Goal: Task Accomplishment & Management: Complete application form

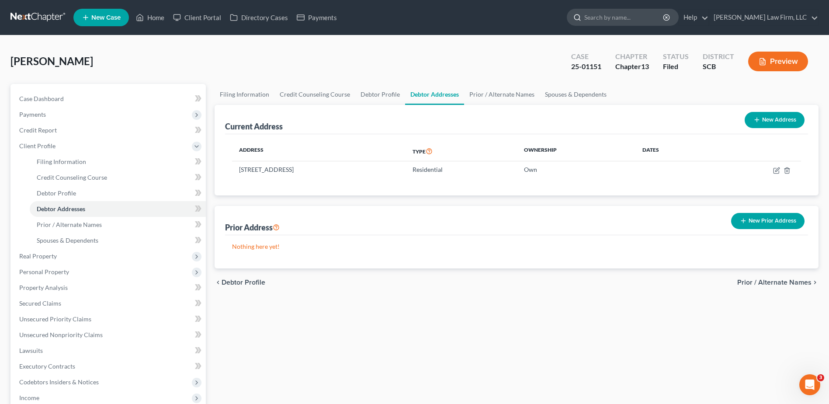
click at [622, 17] on input "search" at bounding box center [624, 17] width 80 height 16
type input "[PERSON_NAME]"
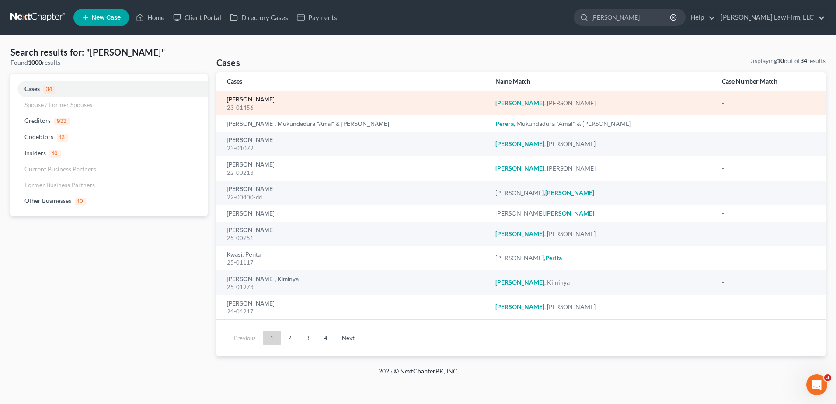
click at [252, 98] on link "[PERSON_NAME]" at bounding box center [251, 100] width 48 height 6
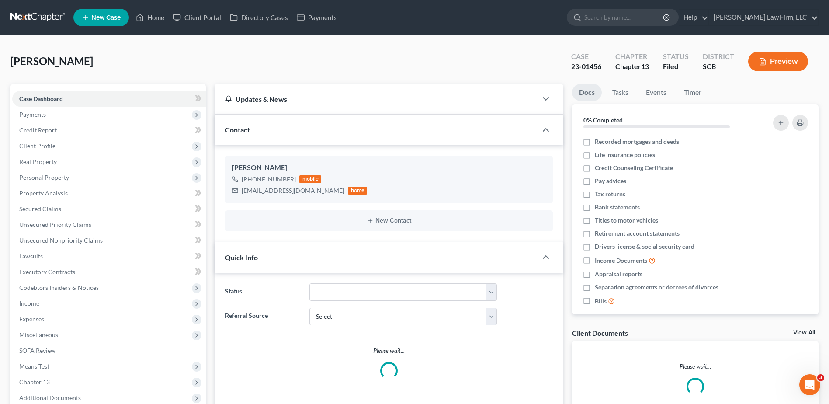
select select "0"
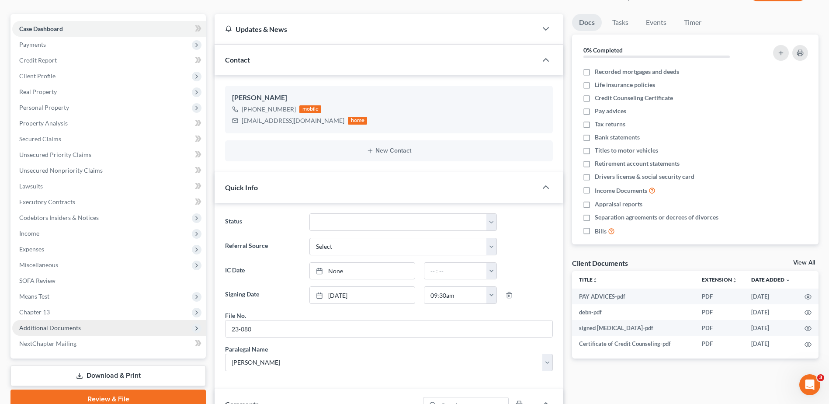
scroll to position [218, 0]
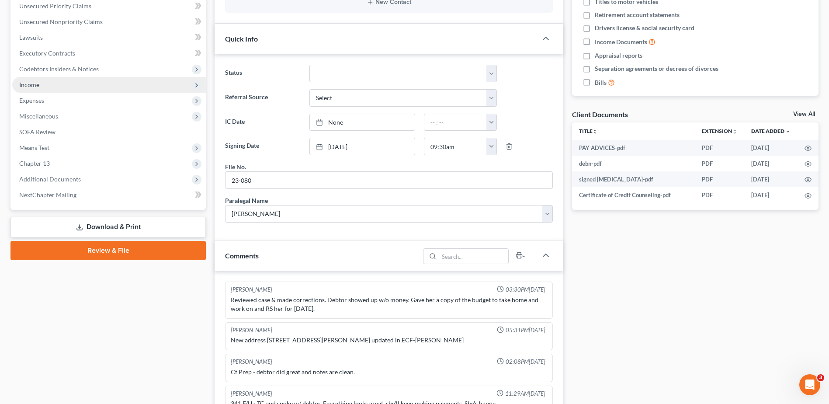
click at [30, 89] on span "Income" at bounding box center [109, 85] width 194 height 16
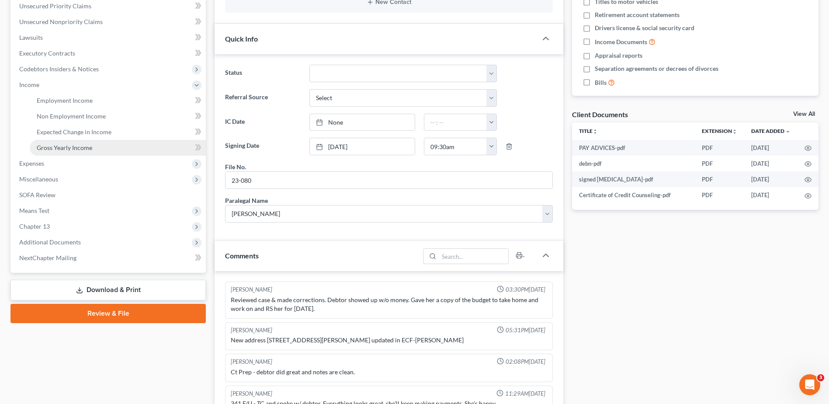
click at [58, 146] on span "Gross Yearly Income" at bounding box center [64, 147] width 55 height 7
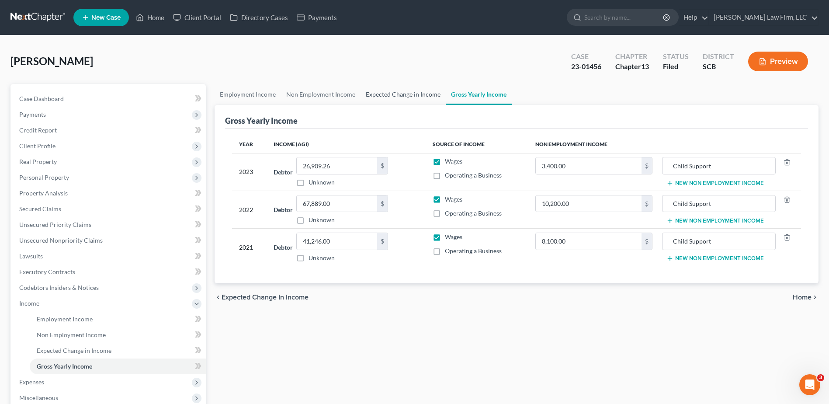
click at [400, 94] on link "Expected Change in Income" at bounding box center [403, 94] width 85 height 21
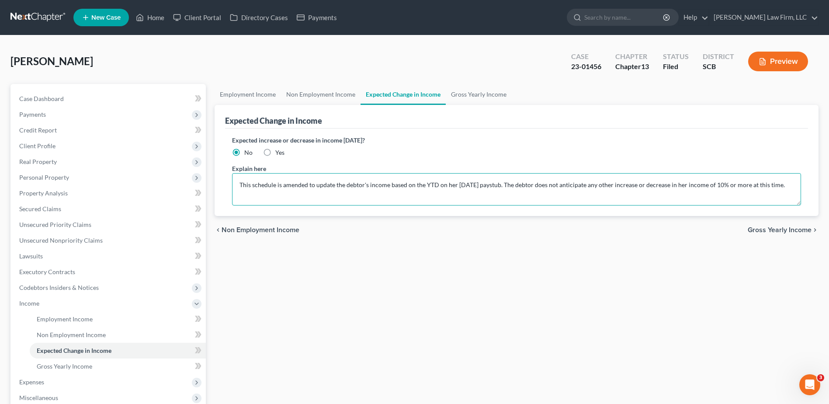
drag, startPoint x: 355, startPoint y: 188, endPoint x: 312, endPoint y: 188, distance: 42.4
click at [354, 188] on textarea "This schedule is amended to update the debtor's income based on the YTD on her …" at bounding box center [516, 189] width 569 height 32
click at [317, 186] on textarea "This schedule is amended to update the debtor's income based on the YTD on her …" at bounding box center [516, 189] width 569 height 32
drag, startPoint x: 315, startPoint y: 185, endPoint x: 364, endPoint y: 183, distance: 49.9
click at [364, 185] on textarea "This schedule is amended to update the debtor's income based on the YTD on her …" at bounding box center [516, 189] width 569 height 32
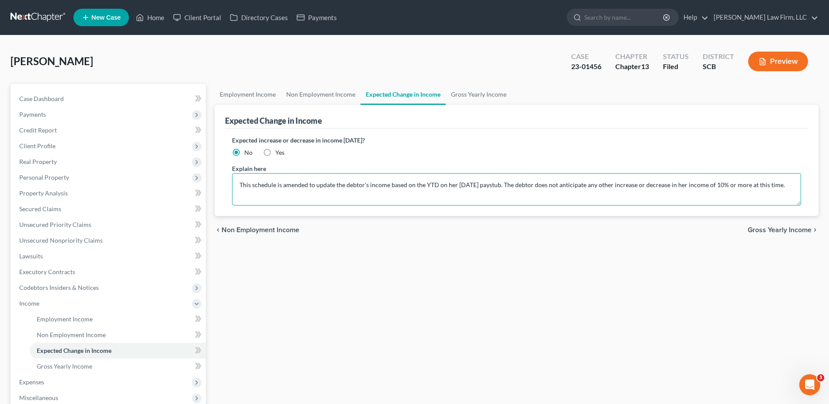
click at [342, 189] on textarea "This schedule is amended to update the debtor's income based on the YTD on her …" at bounding box center [516, 189] width 569 height 32
drag, startPoint x: 315, startPoint y: 184, endPoint x: 498, endPoint y: 187, distance: 182.7
click at [498, 187] on textarea "This schedule is amended to update the debtor's income based on the YTD on her …" at bounding box center [516, 189] width 569 height 32
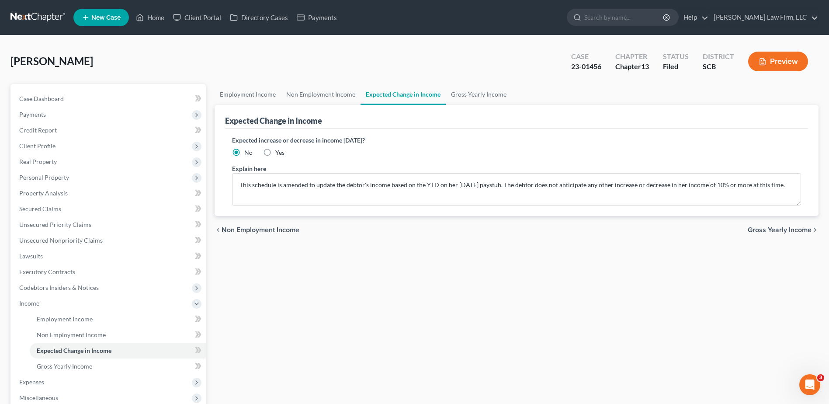
scroll to position [87, 0]
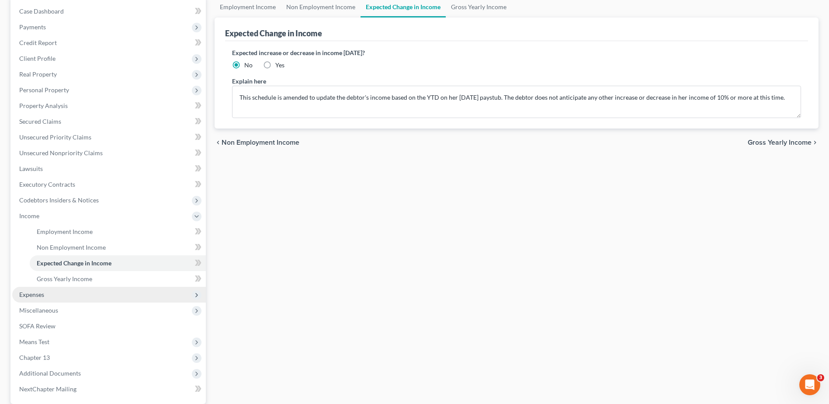
click at [39, 300] on span "Expenses" at bounding box center [109, 295] width 194 height 16
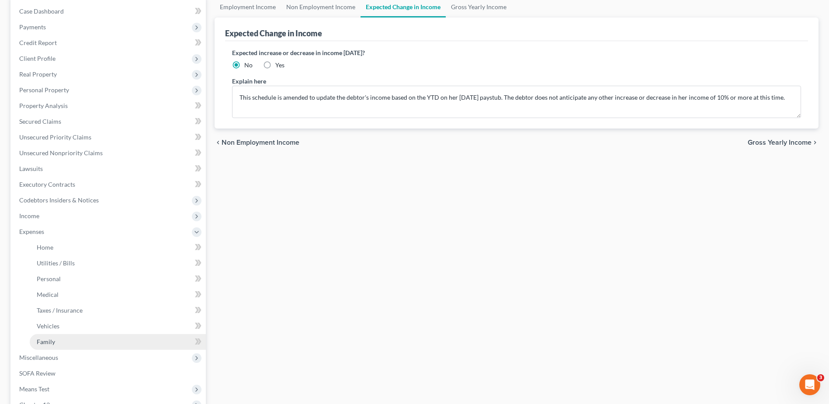
click at [52, 346] on link "Family" at bounding box center [118, 342] width 176 height 16
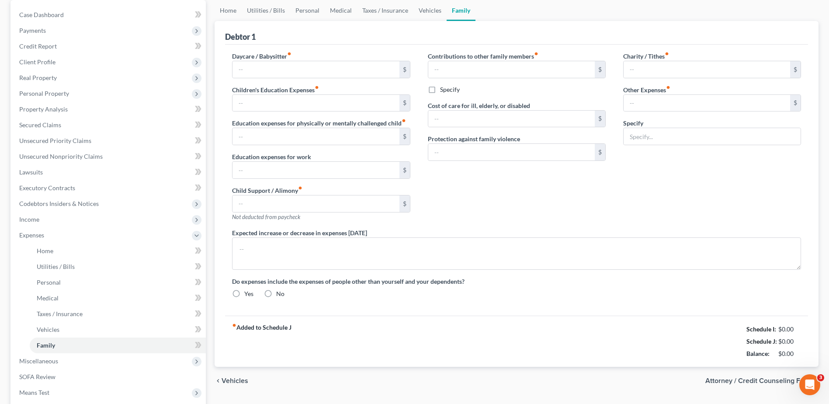
type input "360.00"
type input "0.00"
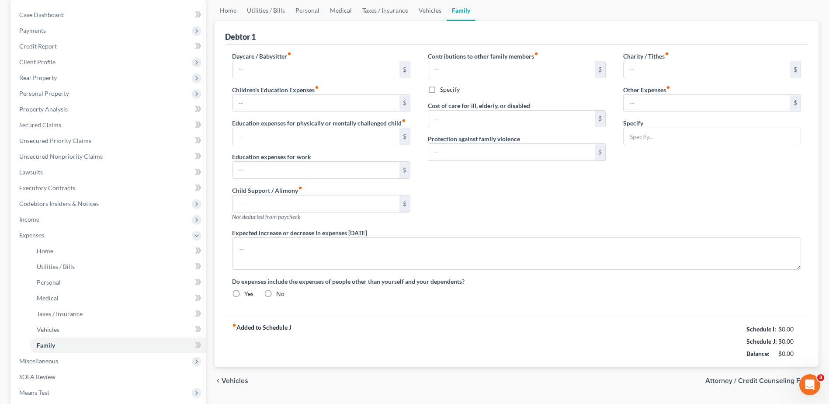
type input "0.00"
type input "100.00"
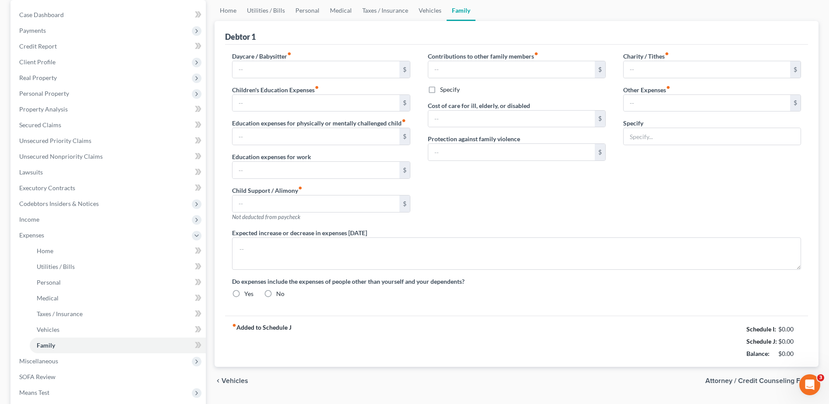
type input "Pet Expenses"
type textarea "This schedule is amended to include anticipated car payment following the surre…"
radio input "true"
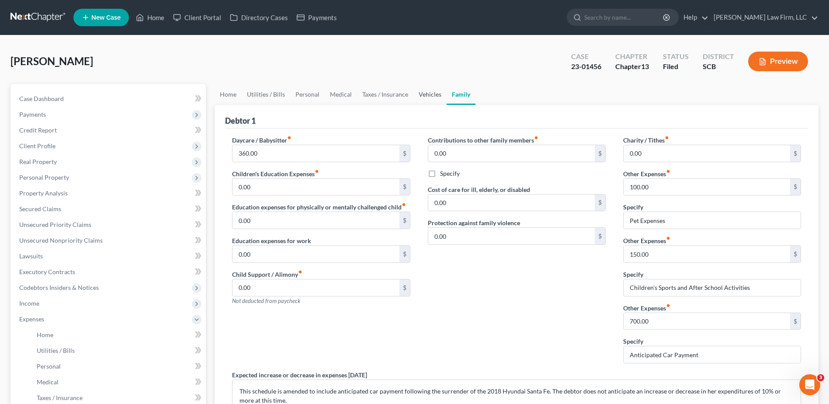
click at [422, 96] on link "Vehicles" at bounding box center [429, 94] width 33 height 21
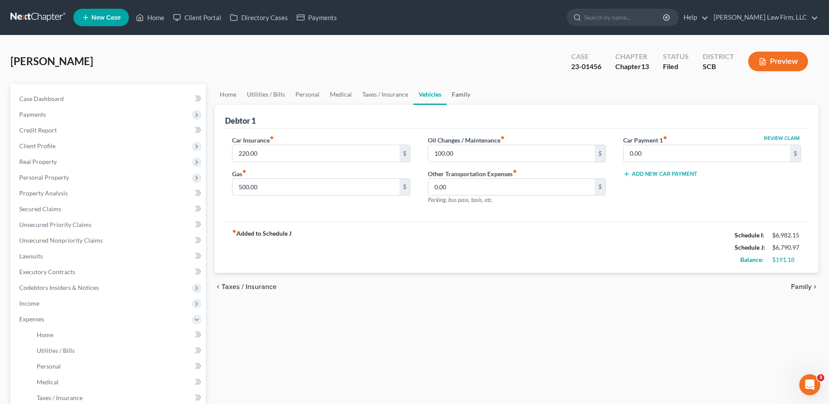
click at [461, 94] on link "Family" at bounding box center [461, 94] width 29 height 21
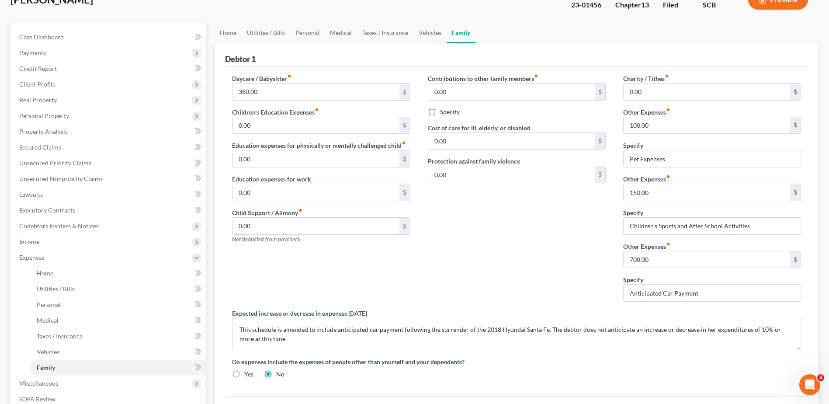
scroll to position [131, 0]
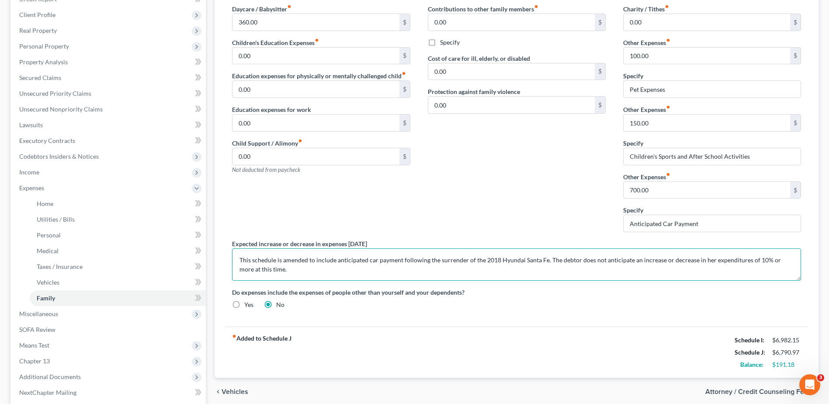
drag, startPoint x: 308, startPoint y: 260, endPoint x: 530, endPoint y: 260, distance: 221.5
click at [543, 258] on textarea "This schedule is amended to include anticipated car payment following the surre…" at bounding box center [516, 264] width 569 height 32
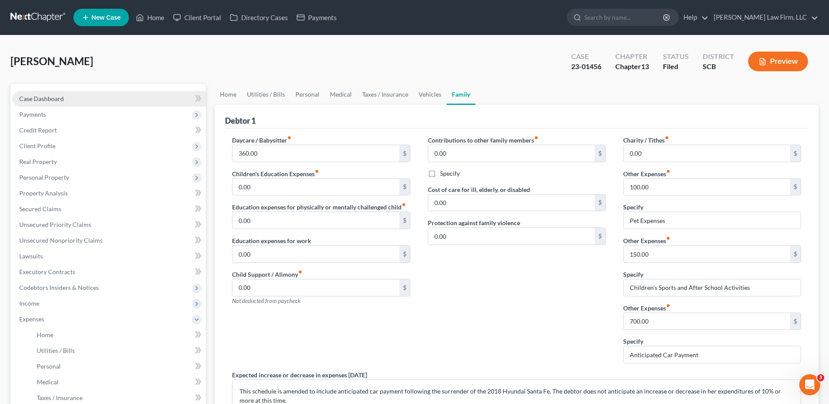
click at [50, 95] on span "Case Dashboard" at bounding box center [41, 98] width 45 height 7
select select "0"
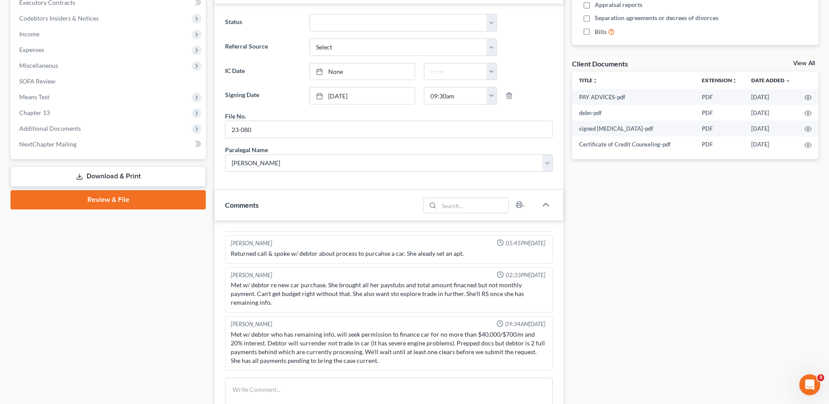
scroll to position [350, 0]
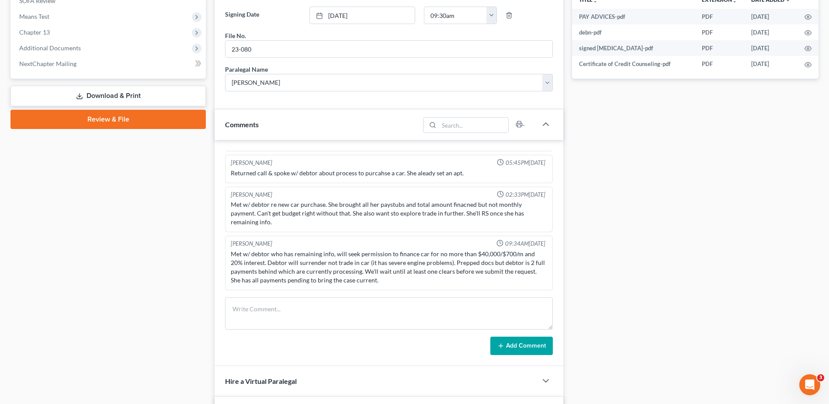
click at [193, 287] on div "Case Dashboard Payments Invoices Payments Payments Credit Report Client Profile" at bounding box center [108, 123] width 204 height 778
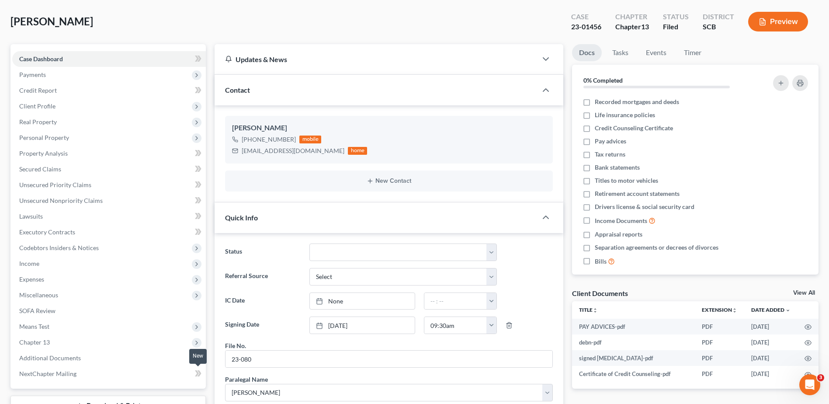
scroll to position [0, 0]
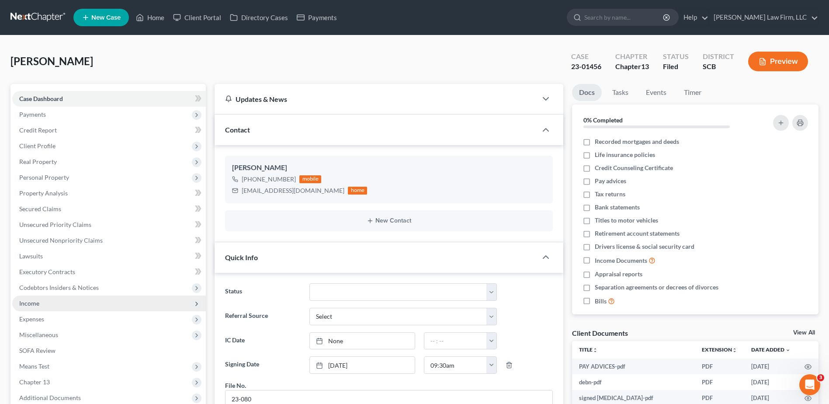
click at [43, 307] on span "Income" at bounding box center [109, 303] width 194 height 16
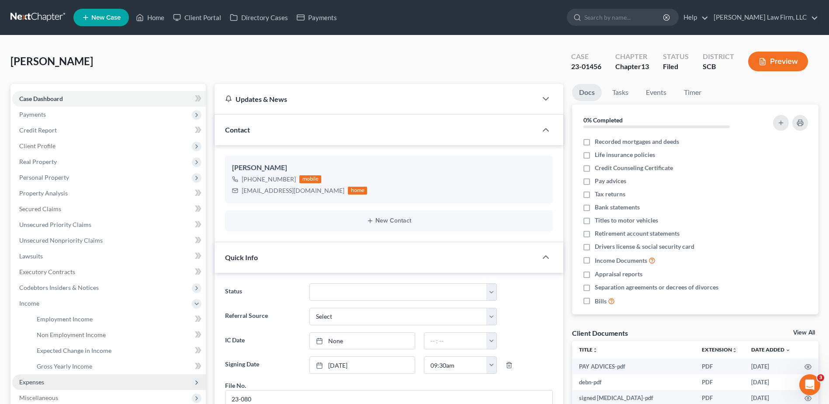
click at [42, 380] on span "Expenses" at bounding box center [31, 381] width 25 height 7
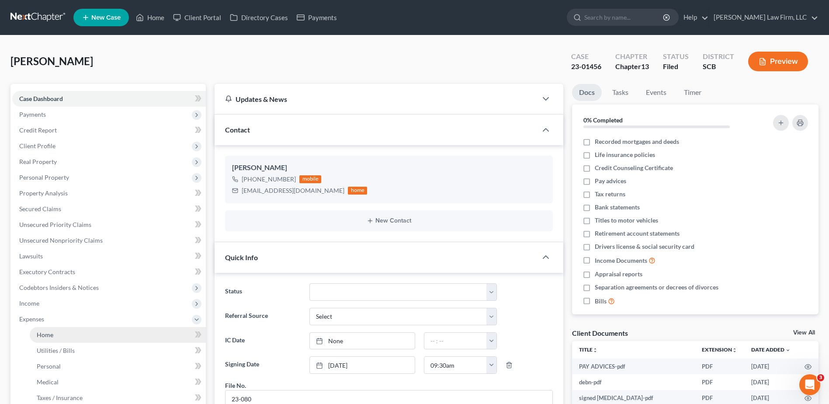
drag, startPoint x: 58, startPoint y: 329, endPoint x: 81, endPoint y: 327, distance: 23.7
click at [58, 329] on link "Home" at bounding box center [118, 335] width 176 height 16
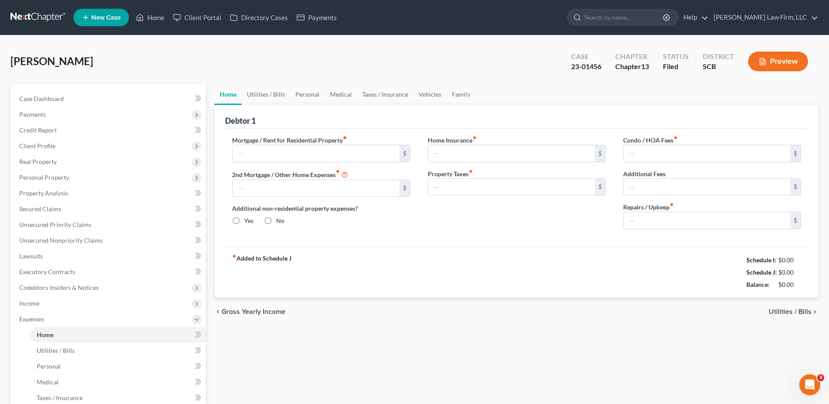
type input "900.00"
type input "0.00"
radio input "true"
type input "22.30"
type input "0.00"
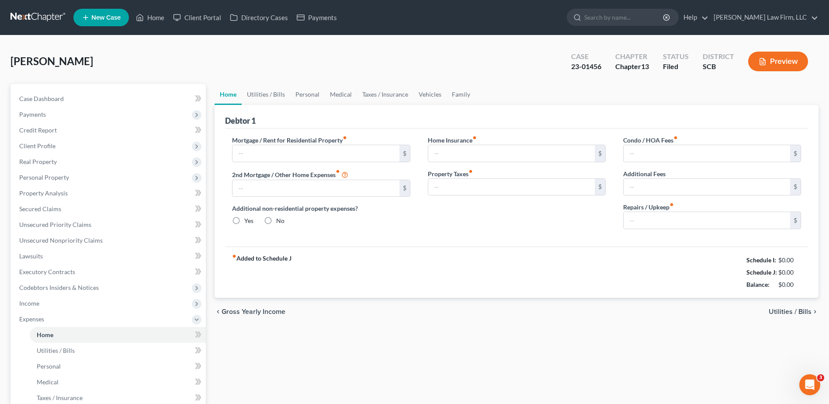
type input "0.00"
type input "100.00"
click at [454, 93] on link "Family" at bounding box center [461, 94] width 29 height 21
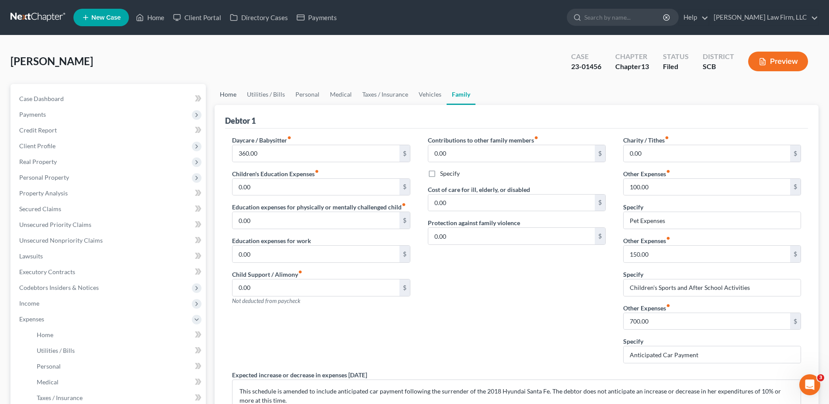
click at [230, 93] on link "Home" at bounding box center [228, 94] width 27 height 21
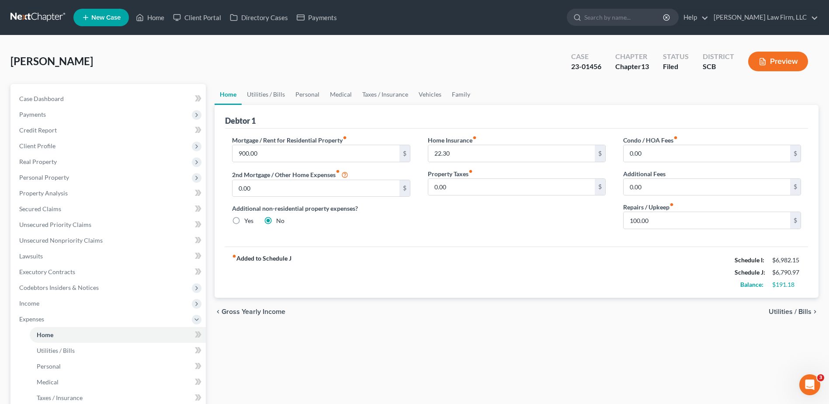
click at [784, 66] on button "Preview" at bounding box center [778, 62] width 60 height 20
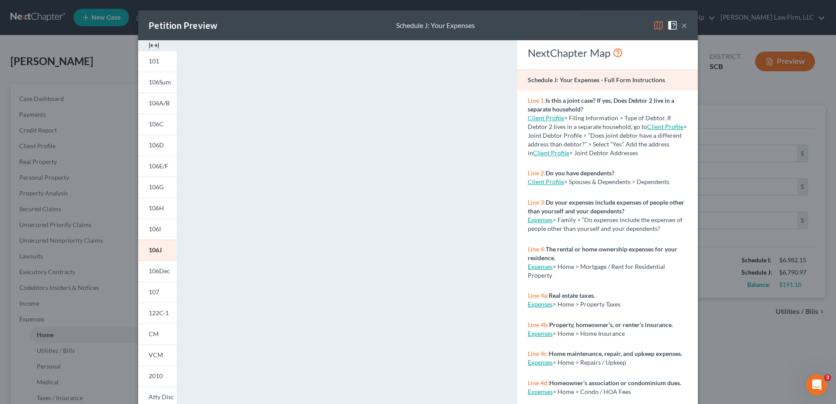
click at [655, 25] on img at bounding box center [658, 25] width 10 height 10
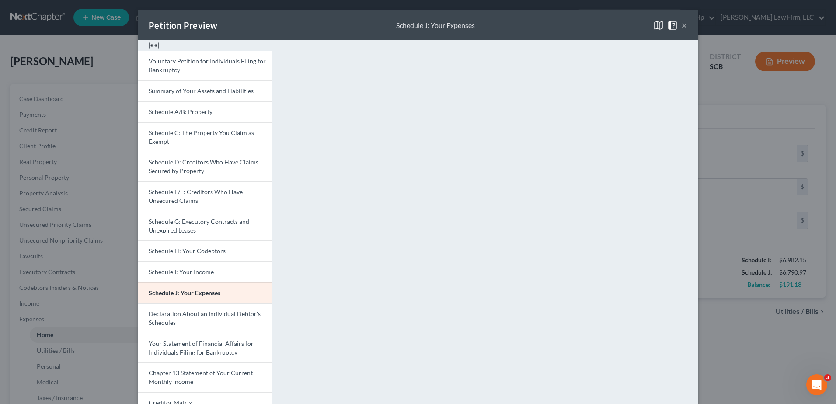
click at [681, 26] on button "×" at bounding box center [684, 25] width 6 height 10
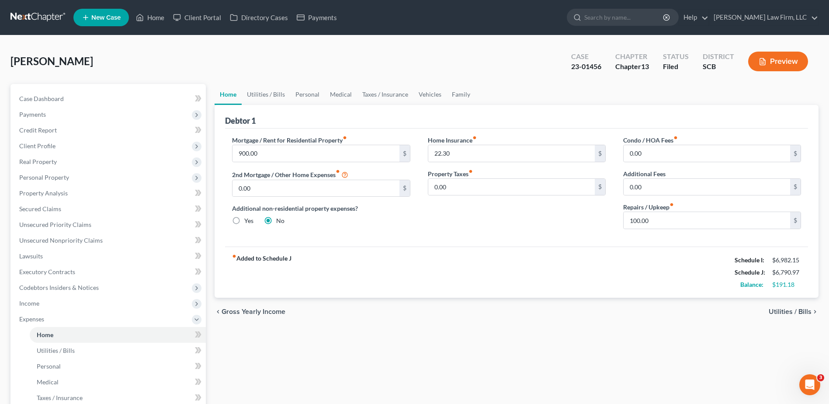
drag, startPoint x: 648, startPoint y: 17, endPoint x: 690, endPoint y: 0, distance: 45.8
click at [648, 17] on input "search" at bounding box center [624, 17] width 80 height 16
type input "[PERSON_NAME]"
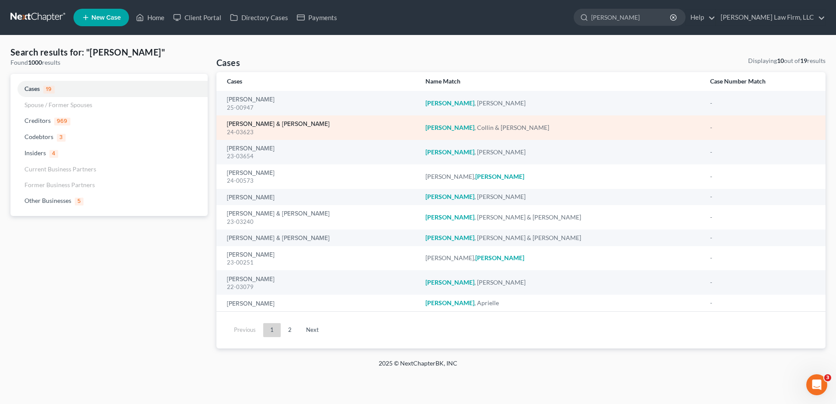
click at [237, 122] on link "[PERSON_NAME] & [PERSON_NAME]" at bounding box center [278, 124] width 103 height 6
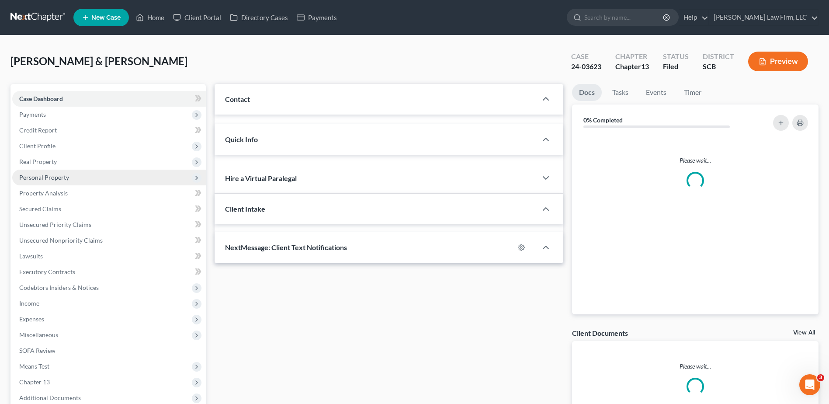
select select "0"
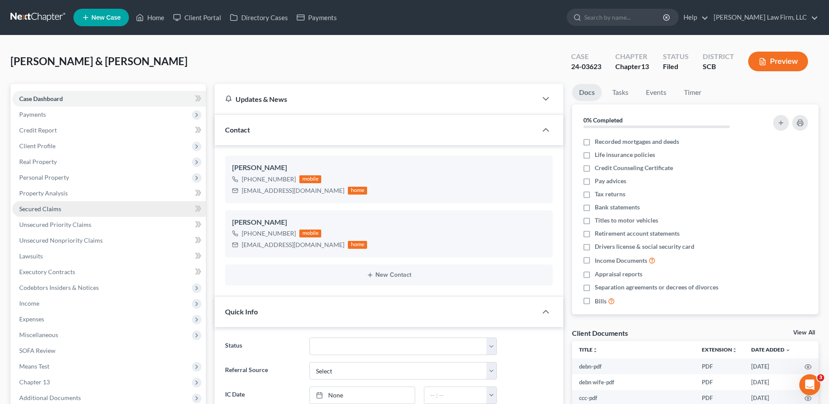
scroll to position [82, 0]
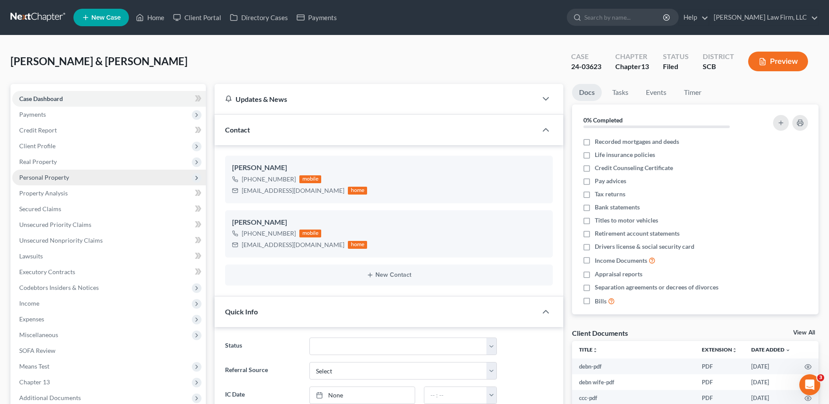
click at [52, 178] on span "Personal Property" at bounding box center [44, 176] width 50 height 7
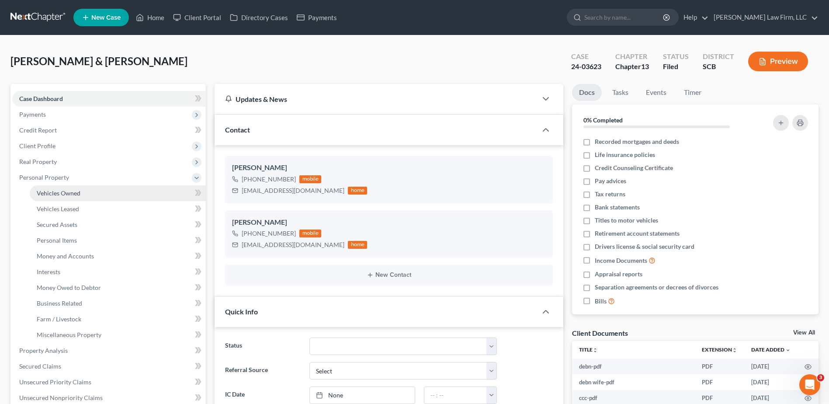
click at [56, 193] on span "Vehicles Owned" at bounding box center [59, 192] width 44 height 7
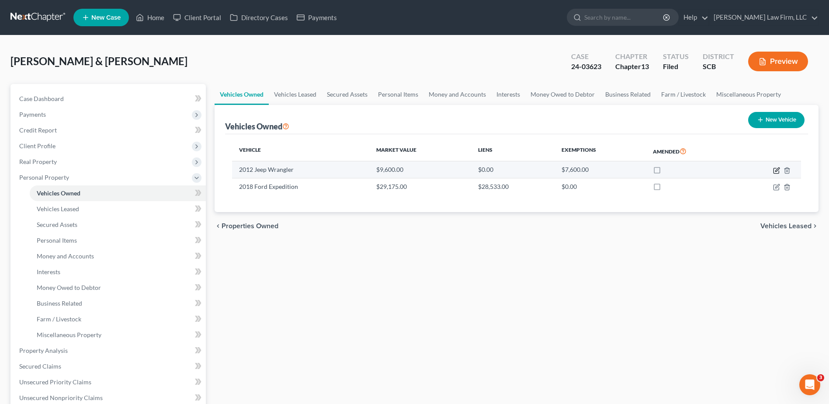
drag, startPoint x: 778, startPoint y: 169, endPoint x: 773, endPoint y: 170, distance: 5.7
click at [778, 169] on icon "button" at bounding box center [776, 170] width 7 height 7
select select "0"
select select "14"
select select "4"
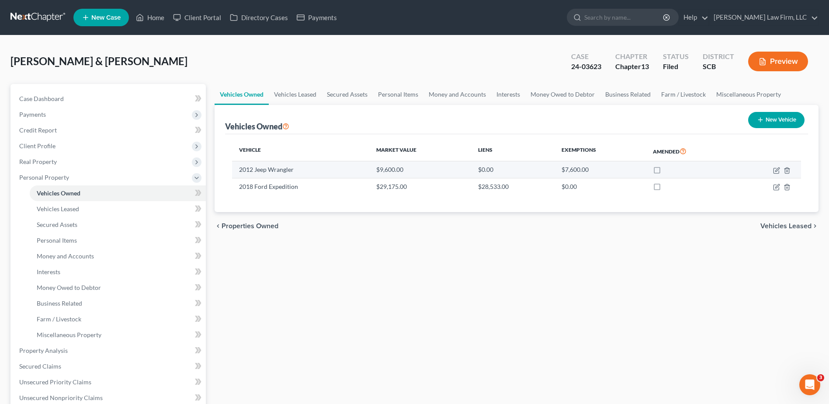
select select "0"
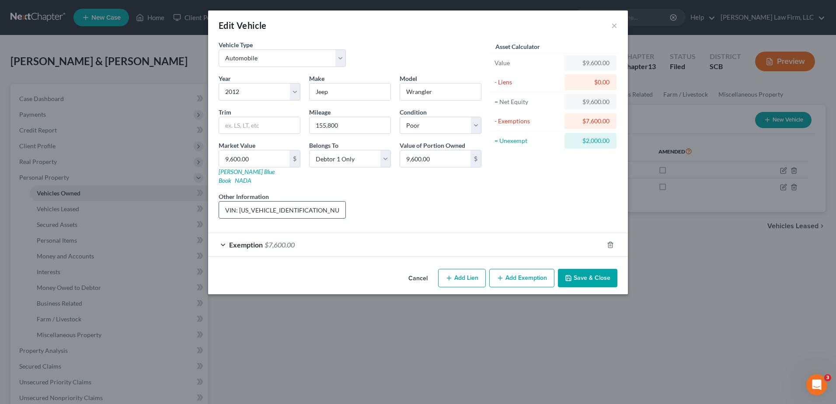
drag, startPoint x: 239, startPoint y: 201, endPoint x: 303, endPoint y: 201, distance: 64.7
click at [303, 201] on input "VIN: [US_VEHICLE_IDENTIFICATION_NUMBER] (no lien)" at bounding box center [282, 209] width 126 height 17
click at [612, 28] on button "×" at bounding box center [614, 25] width 6 height 10
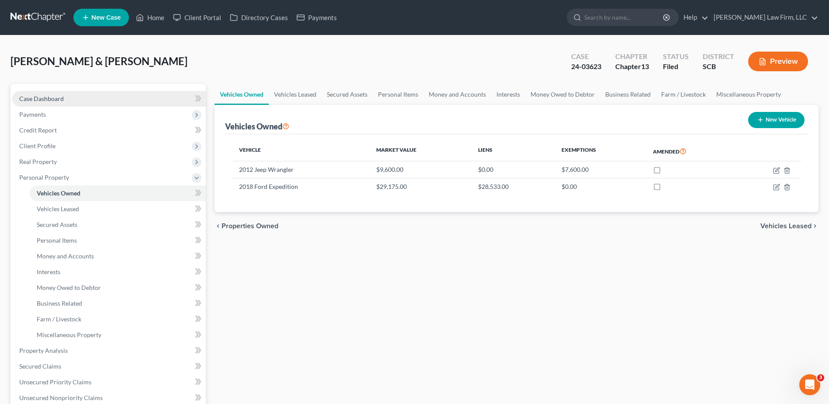
click at [43, 97] on span "Case Dashboard" at bounding box center [41, 98] width 45 height 7
select select "0"
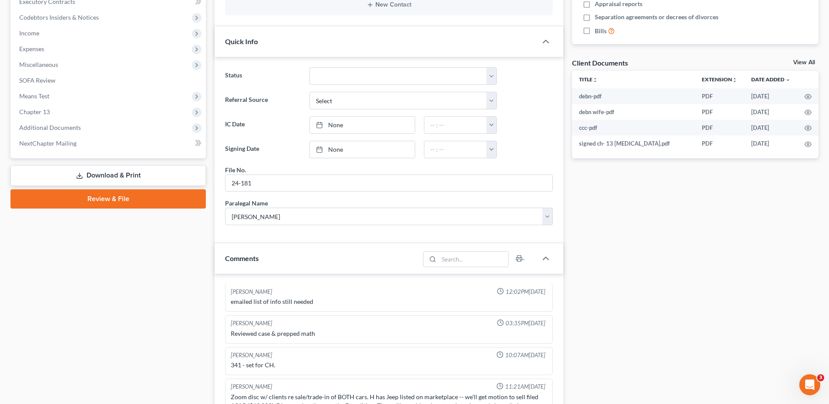
scroll to position [350, 0]
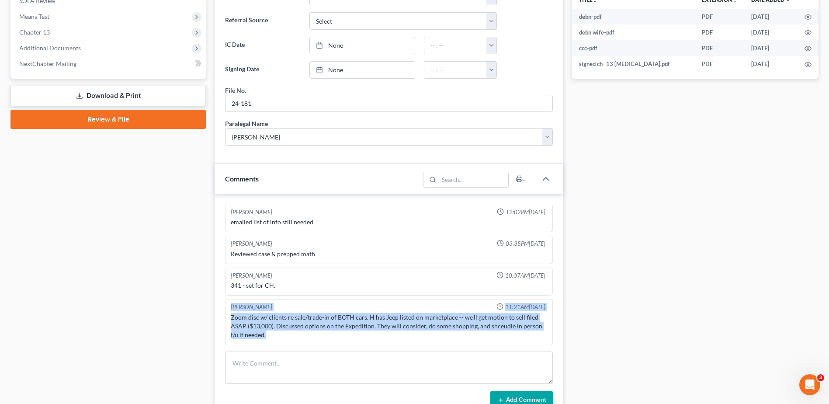
drag, startPoint x: 237, startPoint y: 325, endPoint x: 222, endPoint y: 309, distance: 22.0
click at [222, 309] on div "[PERSON_NAME] 11:14AM[DATE] debtors will try to stop payment on mtg, dont think…" at bounding box center [389, 307] width 349 height 226
copy div "[PERSON_NAME] 11:21AM[DATE] Zoom disc w/ clients re sale/trade-in of BOTH cars.…"
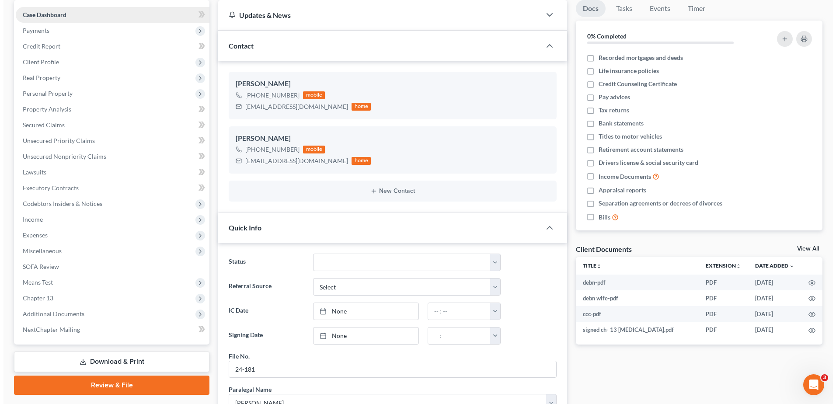
scroll to position [0, 0]
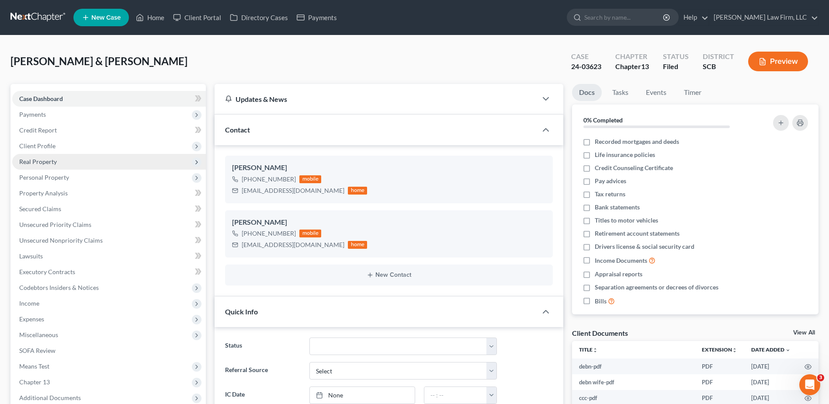
click at [39, 158] on span "Real Property" at bounding box center [38, 161] width 38 height 7
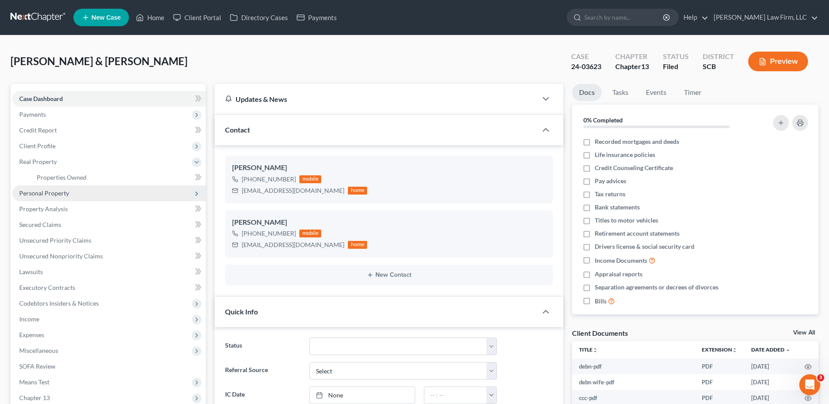
drag, startPoint x: 44, startPoint y: 190, endPoint x: 52, endPoint y: 196, distance: 10.9
click at [44, 190] on span "Personal Property" at bounding box center [44, 192] width 50 height 7
click at [62, 191] on span "Vehicles Owned" at bounding box center [59, 192] width 44 height 7
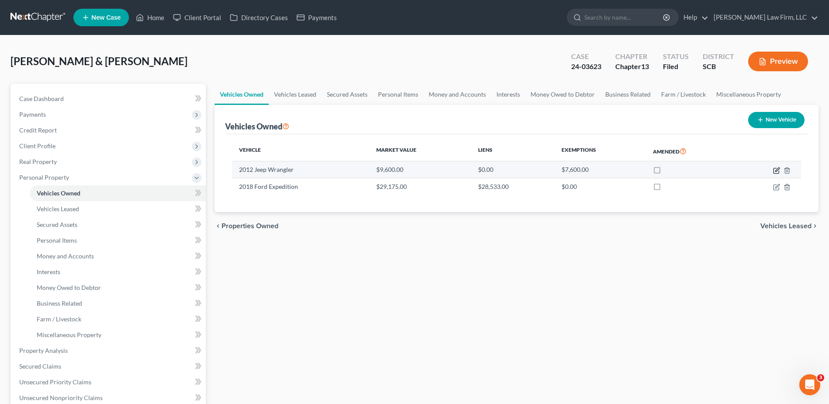
drag, startPoint x: 781, startPoint y: 170, endPoint x: 776, endPoint y: 170, distance: 4.8
click at [781, 170] on td at bounding box center [768, 169] width 66 height 17
click at [776, 170] on icon "button" at bounding box center [777, 169] width 4 height 4
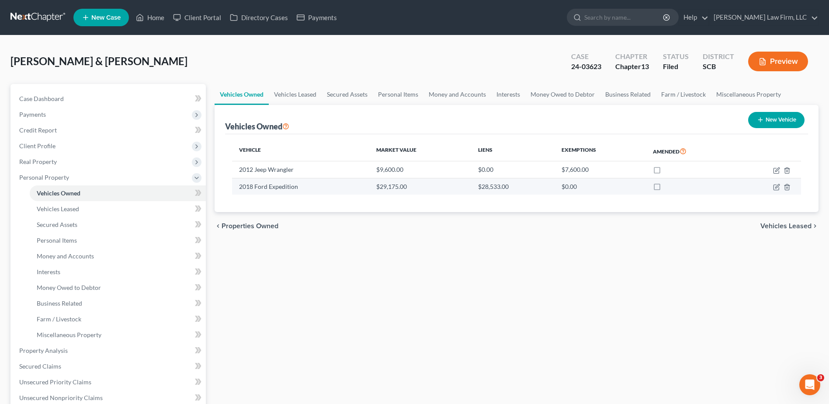
select select "0"
select select "14"
select select "4"
select select "0"
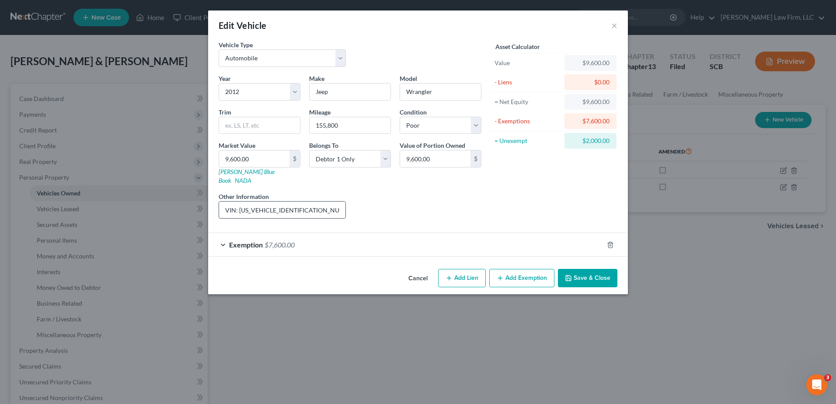
drag, startPoint x: 241, startPoint y: 201, endPoint x: 255, endPoint y: 201, distance: 13.6
click at [291, 204] on input "VIN: [US_VEHICLE_IDENTIFICATION_NUMBER] (no lien)" at bounding box center [282, 209] width 126 height 17
drag, startPoint x: 239, startPoint y: 201, endPoint x: 303, endPoint y: 205, distance: 63.9
click at [303, 205] on input "VIN: [US_VEHICLE_IDENTIFICATION_NUMBER] (no lien)" at bounding box center [282, 209] width 126 height 17
click at [613, 24] on button "×" at bounding box center [614, 25] width 6 height 10
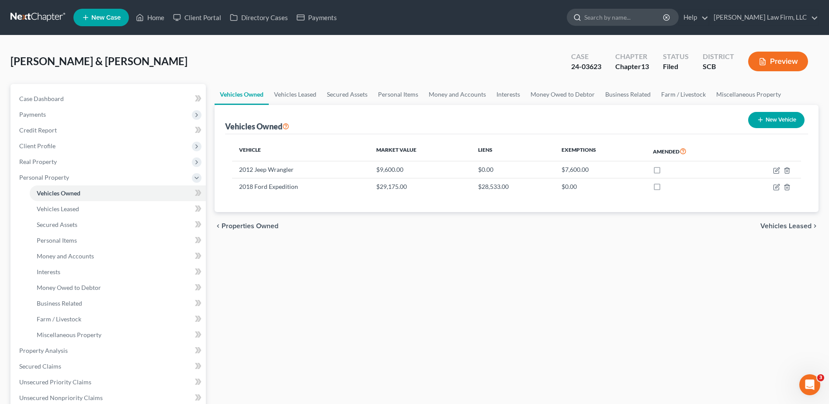
click at [627, 16] on input "search" at bounding box center [624, 17] width 80 height 16
type input "sweet"
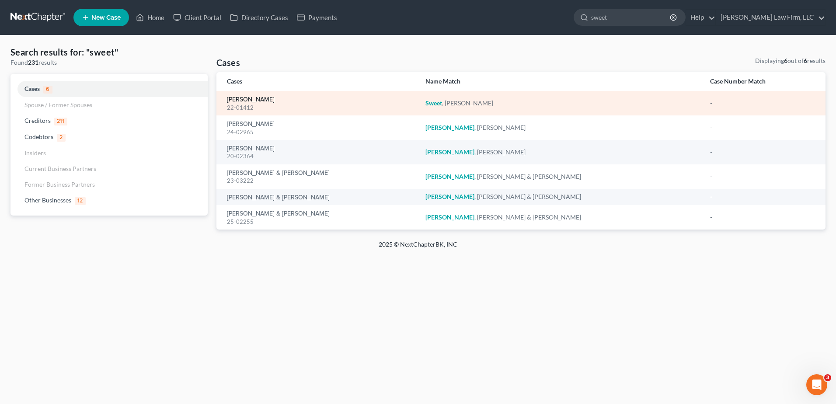
click at [243, 103] on link "[PERSON_NAME]" at bounding box center [251, 100] width 48 height 6
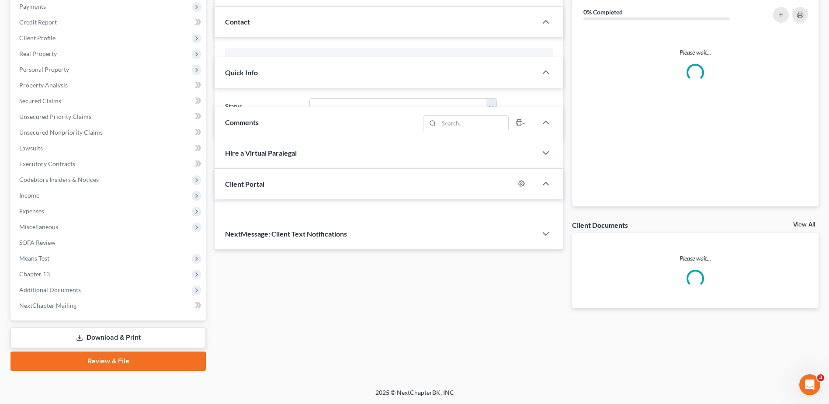
select select "1"
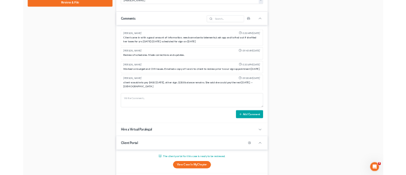
scroll to position [628, 0]
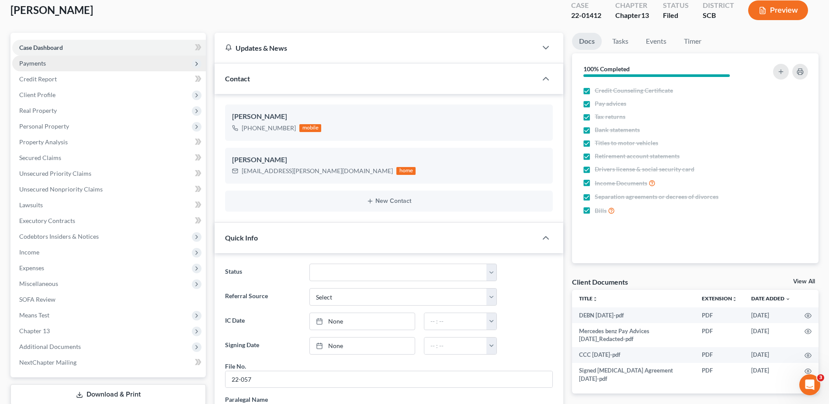
scroll to position [0, 0]
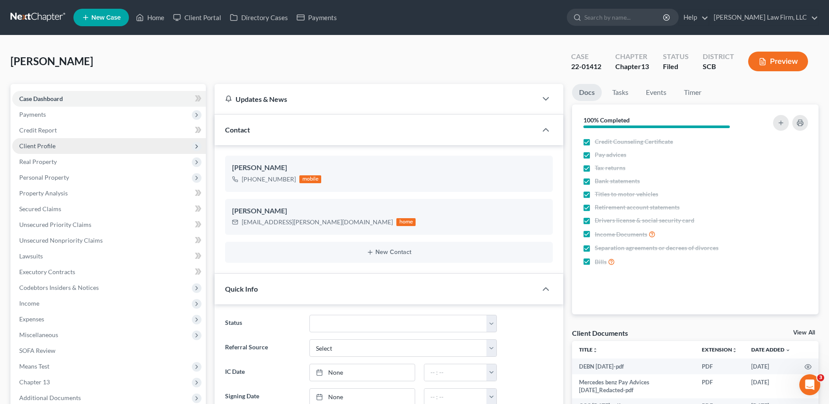
click at [38, 148] on span "Client Profile" at bounding box center [37, 145] width 36 height 7
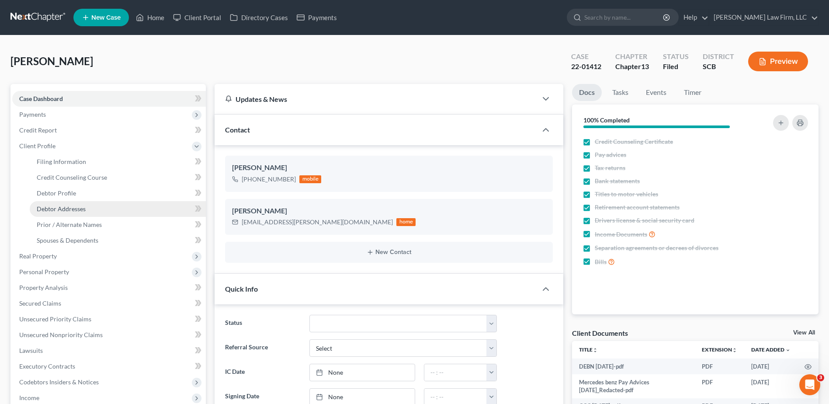
click at [71, 207] on span "Debtor Addresses" at bounding box center [61, 208] width 49 height 7
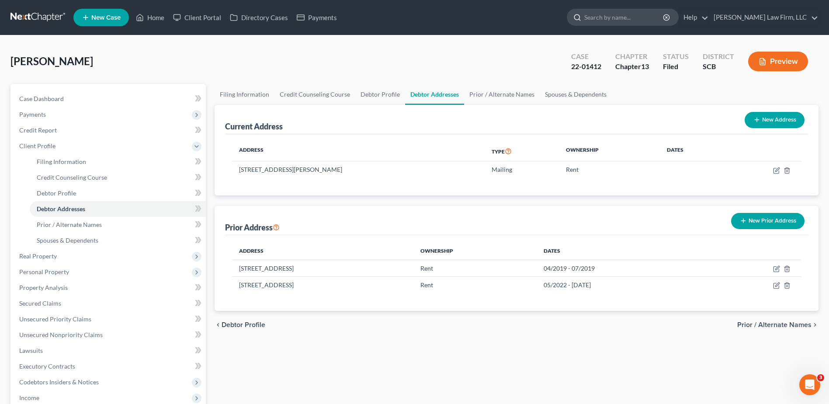
click at [621, 17] on input "search" at bounding box center [624, 17] width 80 height 16
type input "[PERSON_NAME]"
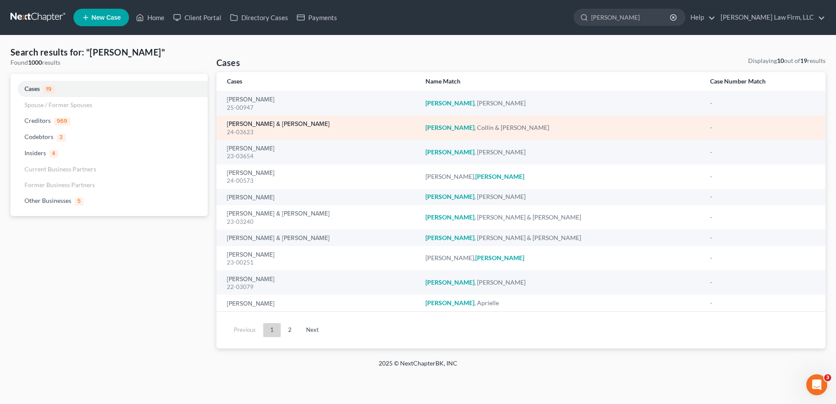
click at [253, 125] on link "[PERSON_NAME] & [PERSON_NAME]" at bounding box center [278, 124] width 103 height 6
select select "0"
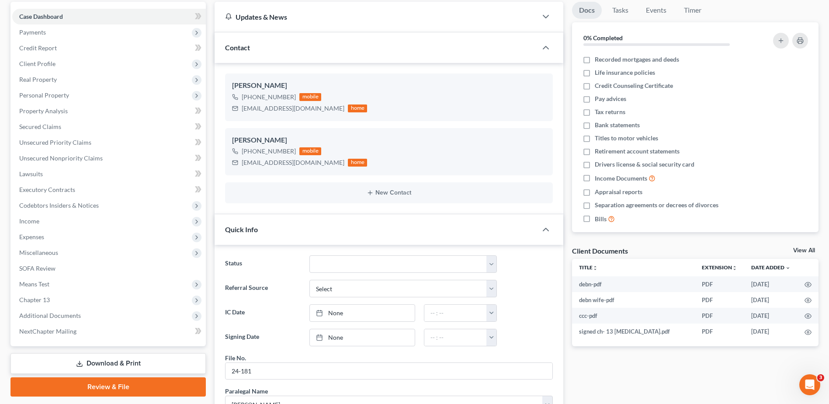
scroll to position [175, 0]
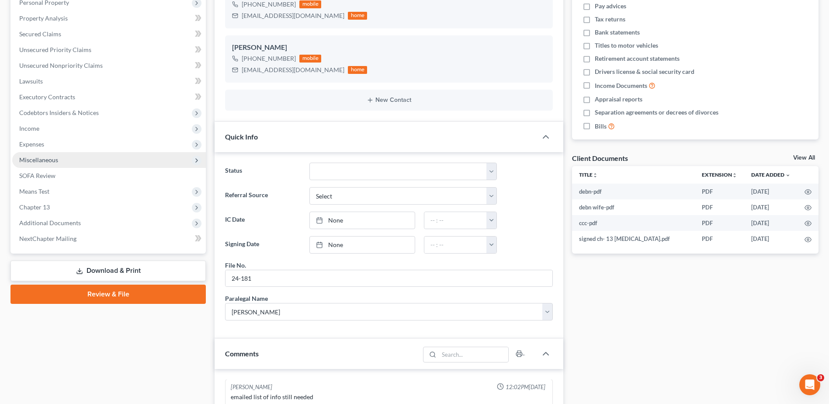
click at [41, 162] on span "Miscellaneous" at bounding box center [38, 159] width 39 height 7
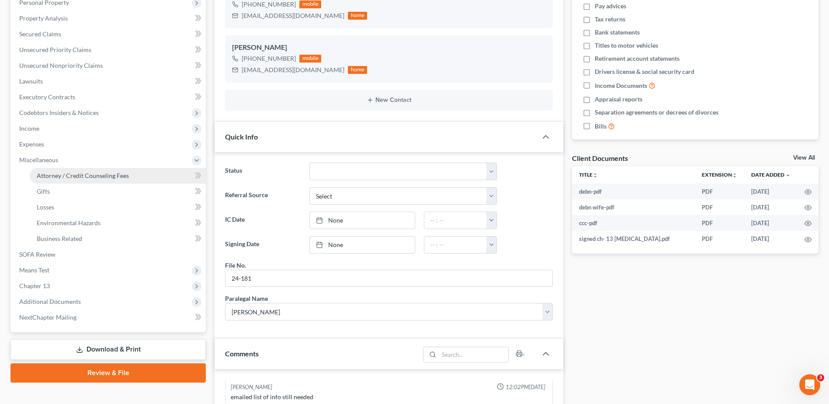
drag, startPoint x: 60, startPoint y: 175, endPoint x: 482, endPoint y: 213, distance: 423.8
click at [61, 176] on span "Attorney / Credit Counseling Fees" at bounding box center [83, 175] width 92 height 7
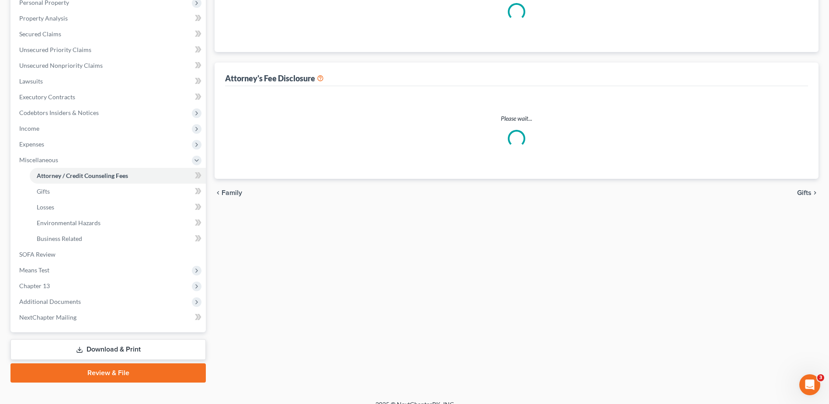
select select "0"
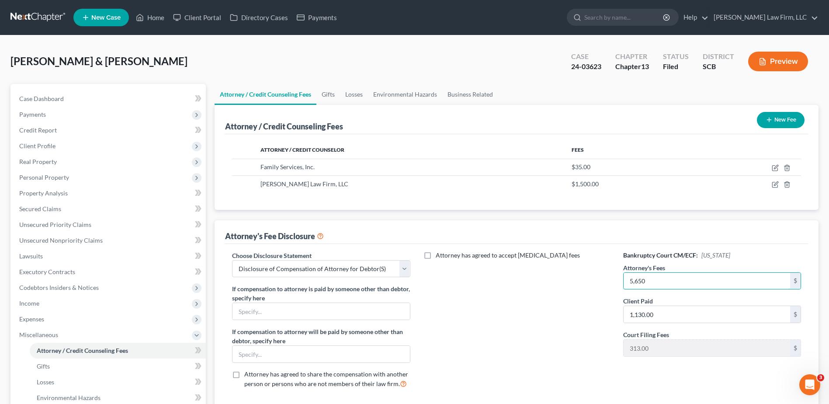
type input "5,650"
click at [773, 58] on button "Preview" at bounding box center [778, 62] width 60 height 20
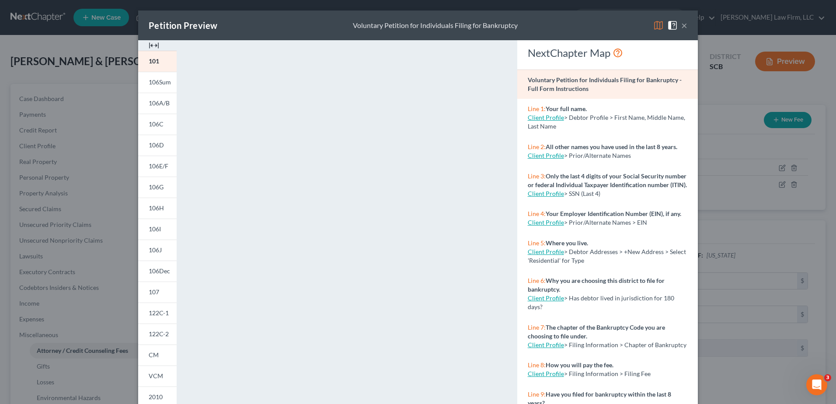
click at [657, 26] on img at bounding box center [658, 25] width 10 height 10
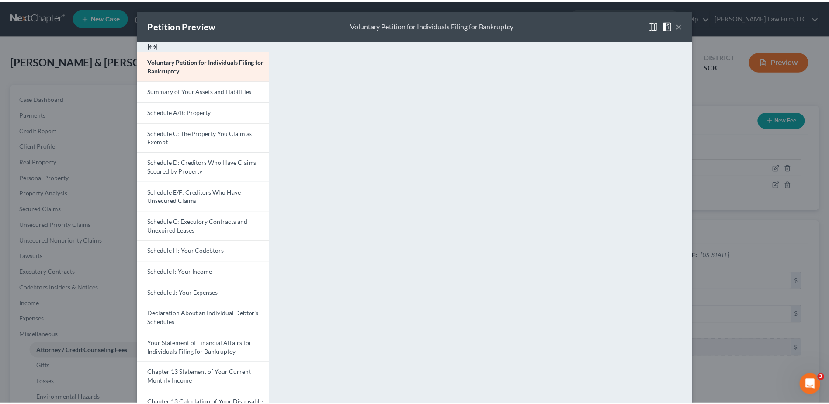
scroll to position [147, 0]
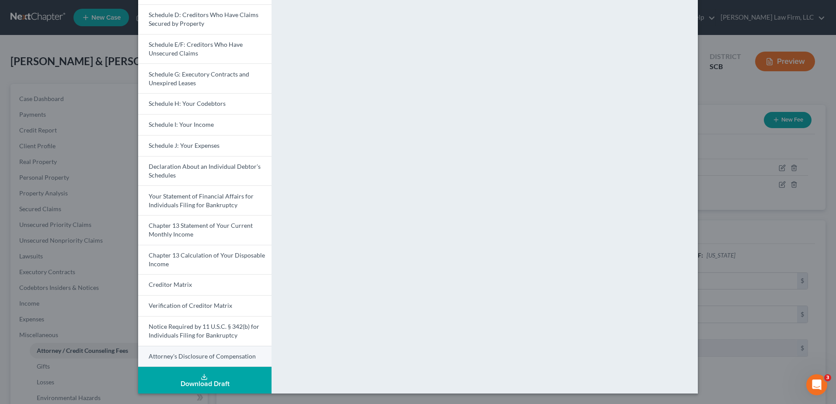
click at [191, 354] on span "Attorney's Disclosure of Compensation" at bounding box center [202, 355] width 107 height 7
drag, startPoint x: 728, startPoint y: 54, endPoint x: 722, endPoint y: 51, distance: 7.4
click at [728, 54] on div "Petition Preview Attorney's Disclosure of Compensation × Voluntary Petition for…" at bounding box center [418, 202] width 836 height 404
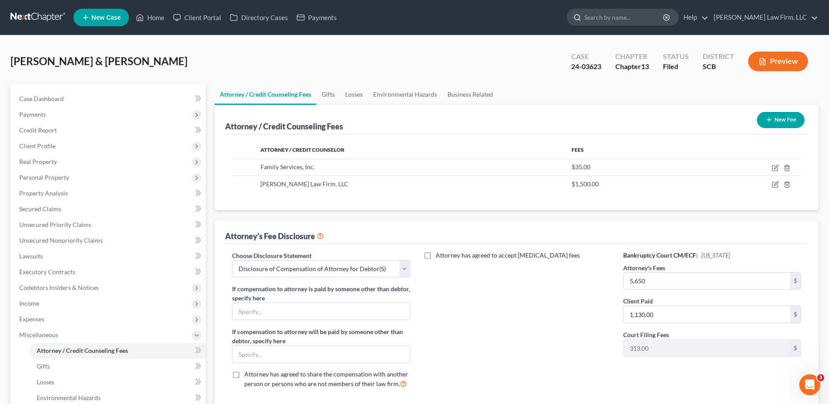
click at [639, 20] on input "search" at bounding box center [624, 17] width 80 height 16
type input "gathers"
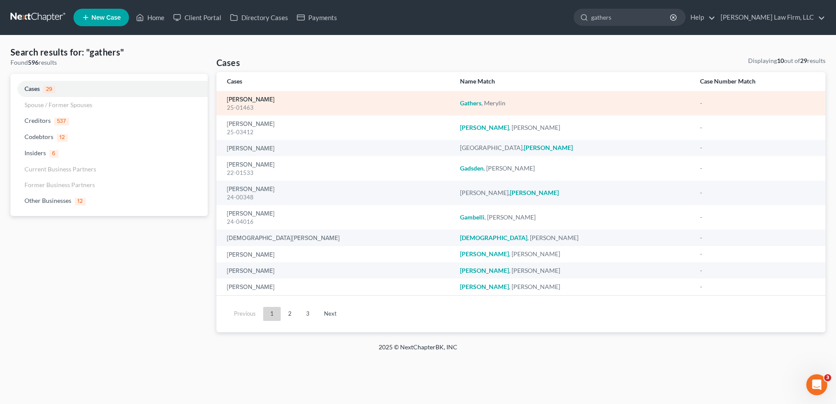
click at [250, 98] on link "[PERSON_NAME]" at bounding box center [251, 100] width 48 height 6
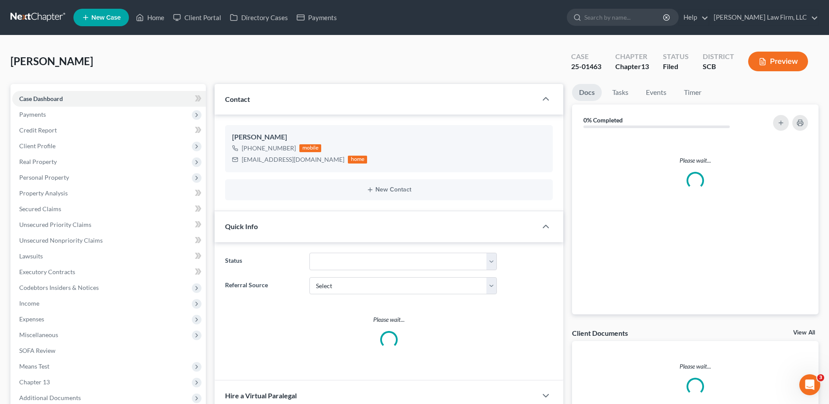
select select "1"
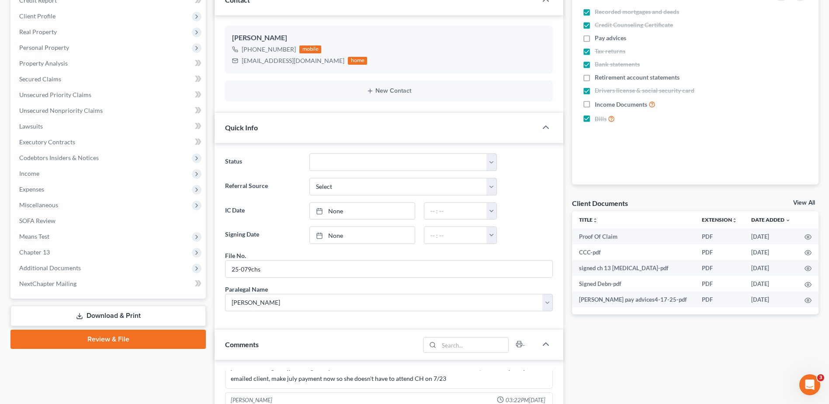
scroll to position [262, 0]
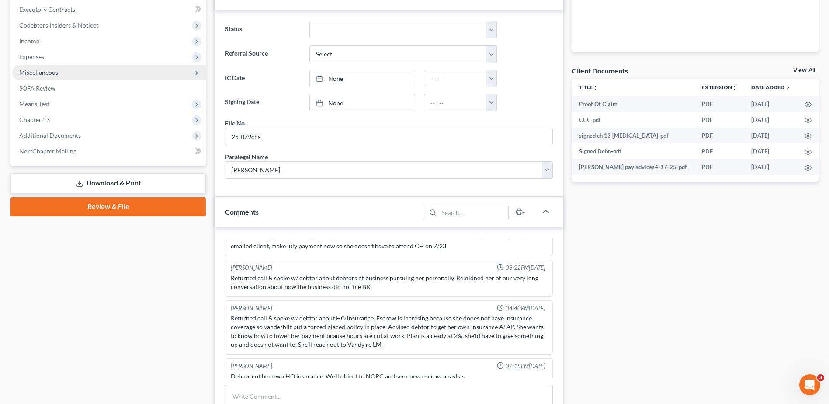
click at [41, 75] on span "Miscellaneous" at bounding box center [38, 72] width 39 height 7
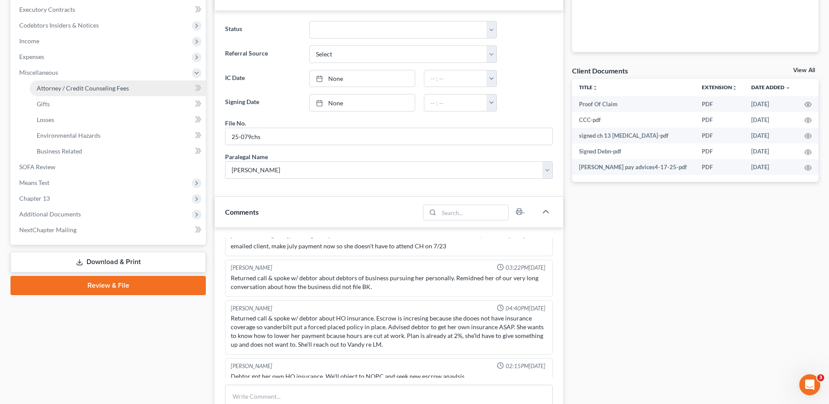
click at [62, 87] on span "Attorney / Credit Counseling Fees" at bounding box center [83, 87] width 92 height 7
select select "0"
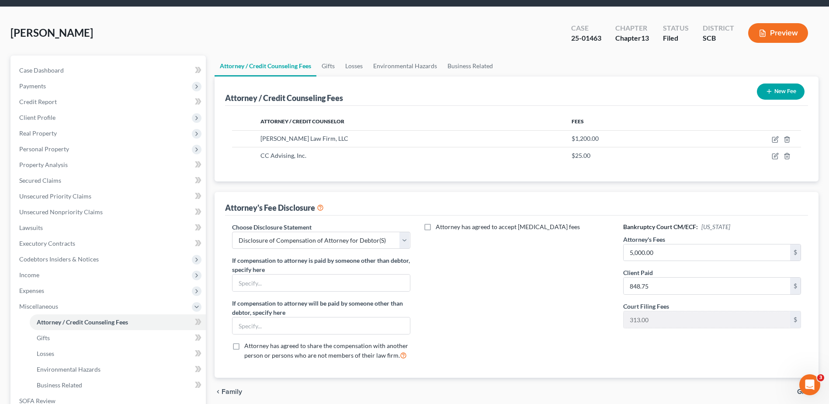
scroll to position [44, 0]
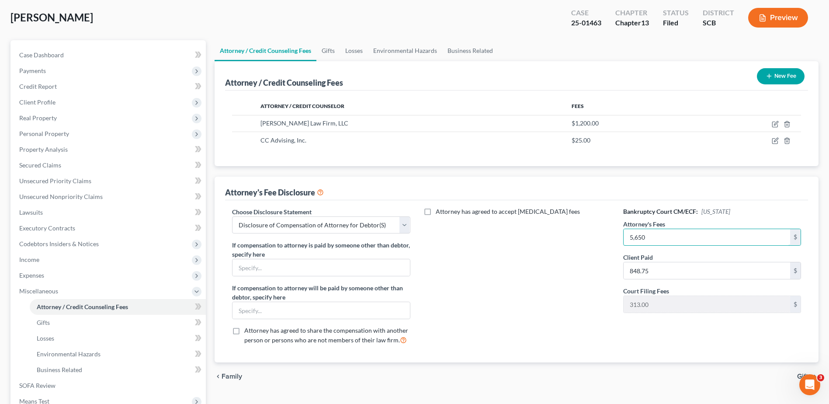
type input "5,650"
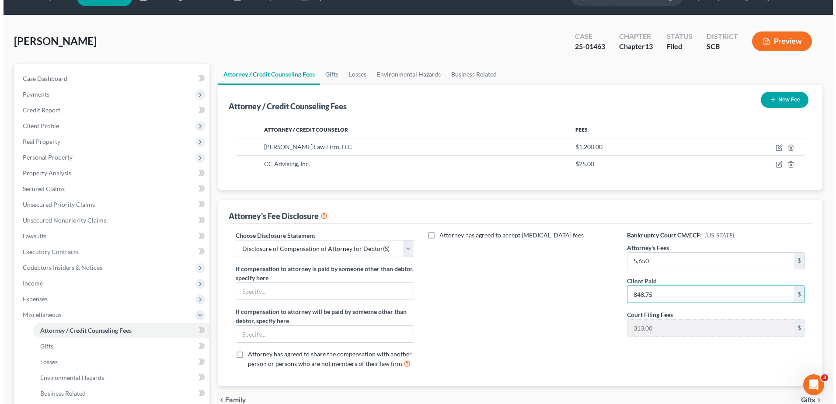
scroll to position [0, 0]
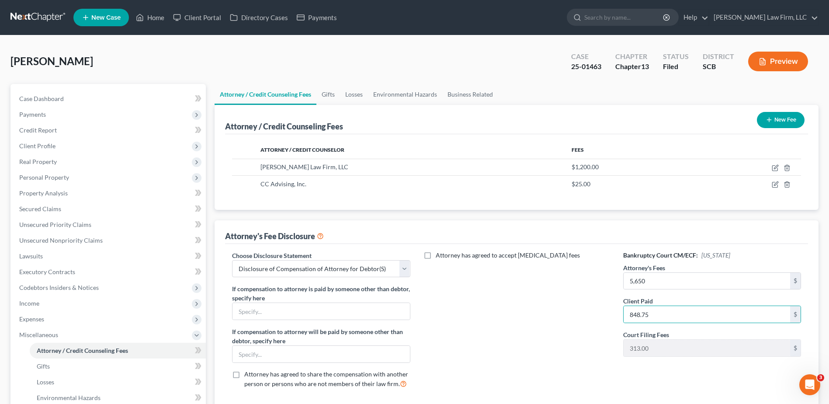
click at [776, 60] on button "Preview" at bounding box center [778, 62] width 60 height 20
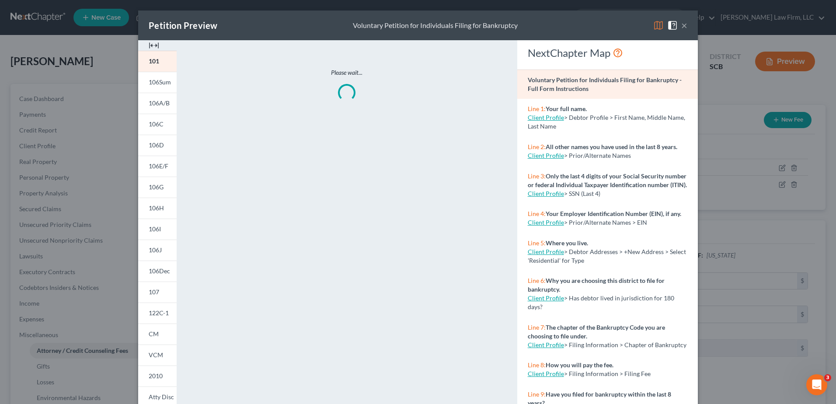
click at [653, 26] on img at bounding box center [658, 25] width 10 height 10
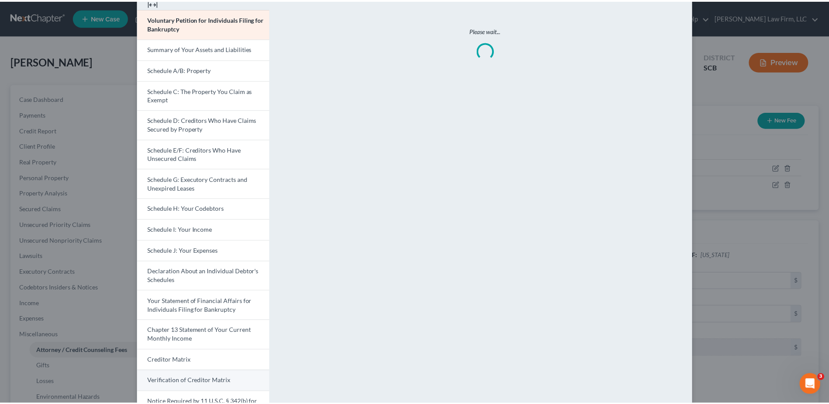
scroll to position [118, 0]
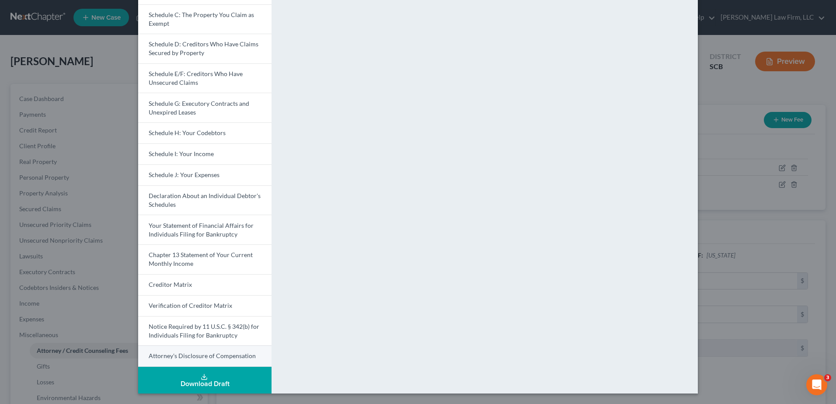
click at [194, 354] on span "Attorney's Disclosure of Compensation" at bounding box center [202, 355] width 107 height 7
click at [726, 95] on div "Petition Preview Attorney's Disclosure of Compensation × Voluntary Petition for…" at bounding box center [418, 202] width 836 height 404
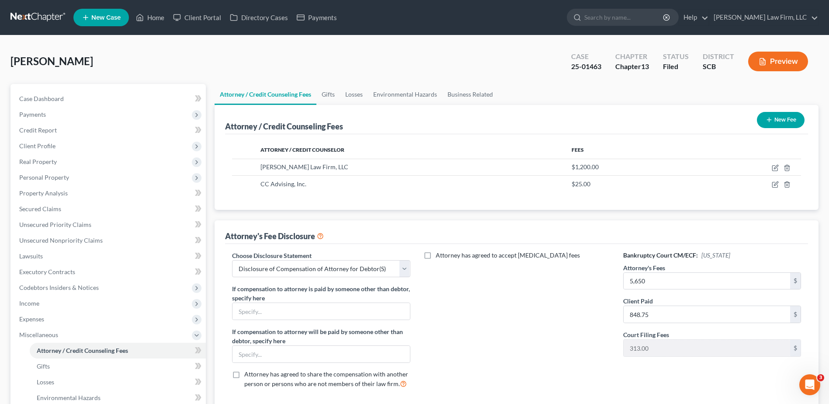
drag, startPoint x: 674, startPoint y: 18, endPoint x: 673, endPoint y: 26, distance: 8.0
click at [664, 21] on input "search" at bounding box center [624, 17] width 80 height 16
type input "[PERSON_NAME]"
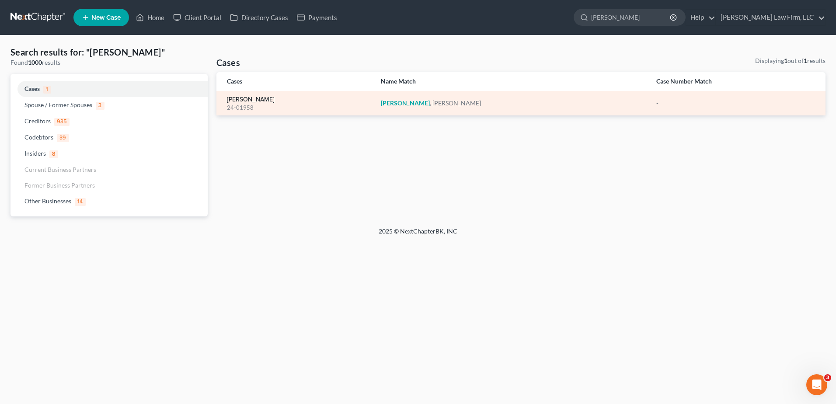
click at [256, 100] on link "[PERSON_NAME]" at bounding box center [251, 100] width 48 height 6
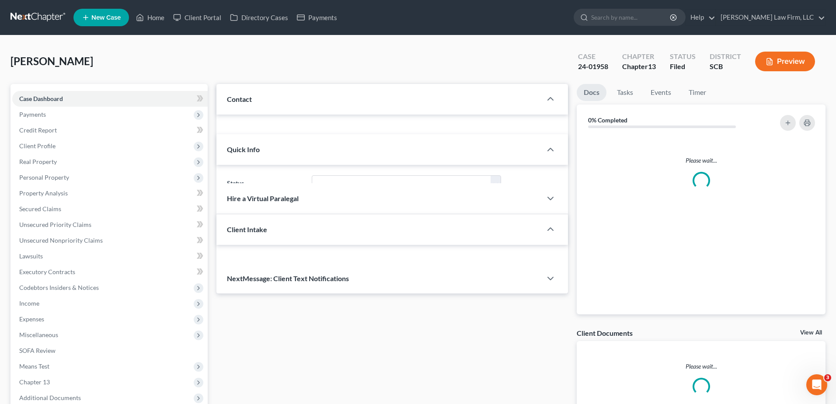
select select "1"
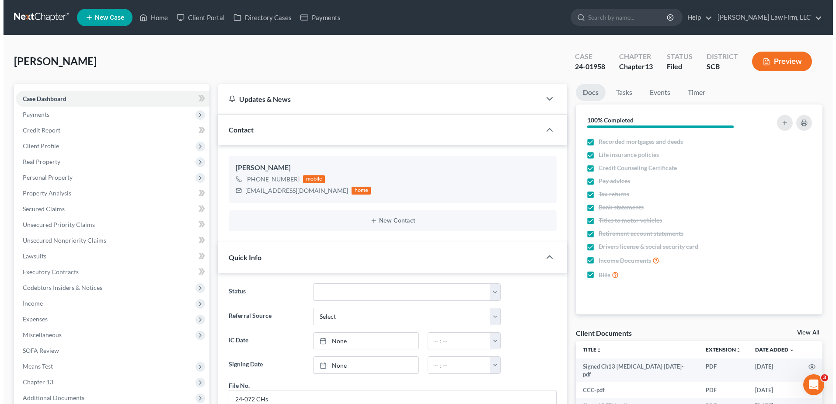
scroll to position [1196, 0]
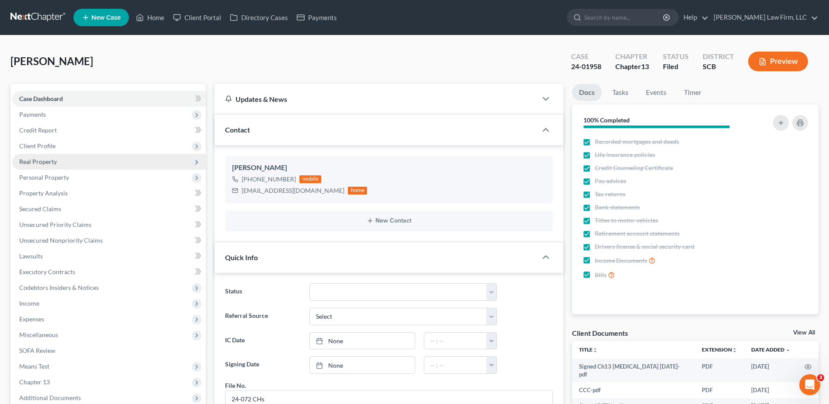
click at [39, 163] on span "Real Property" at bounding box center [38, 161] width 38 height 7
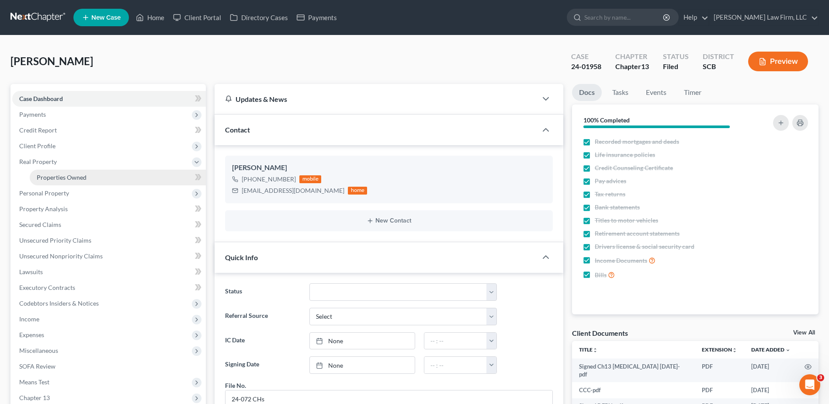
click at [57, 177] on span "Properties Owned" at bounding box center [62, 176] width 50 height 7
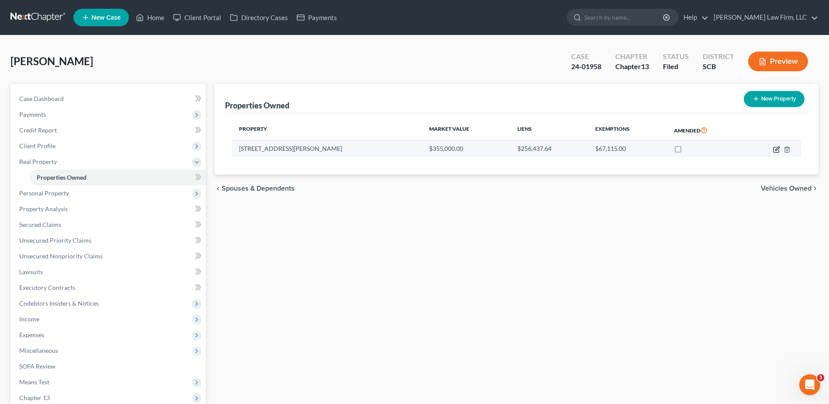
click at [773, 151] on icon "button" at bounding box center [776, 149] width 7 height 7
select select "42"
select select "3"
select select "0"
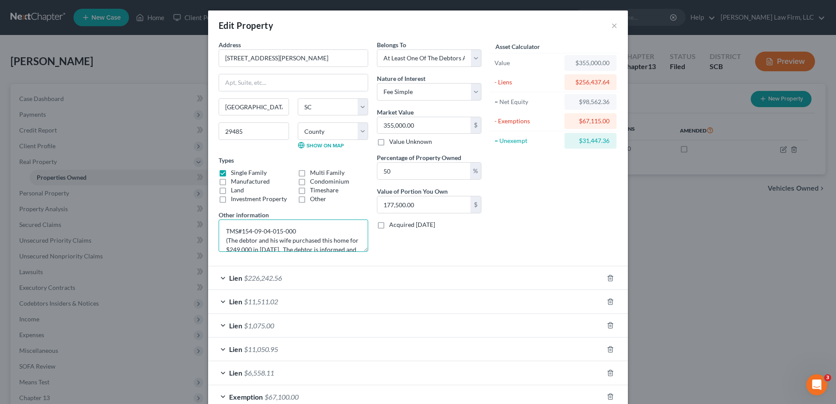
drag, startPoint x: 240, startPoint y: 231, endPoint x: 298, endPoint y: 231, distance: 57.7
click at [298, 231] on textarea "TMS#154-09-04-015-000 (The debtor and his wife purchased this home for $249,000…" at bounding box center [292, 235] width 149 height 32
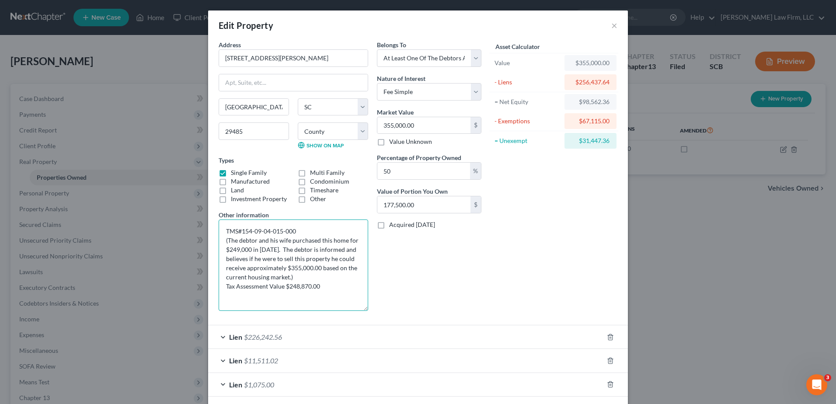
drag, startPoint x: 360, startPoint y: 250, endPoint x: 355, endPoint y: 309, distance: 59.7
click at [355, 309] on textarea "TMS#154-09-04-015-000 (The debtor and his wife purchased this home for $249,000…" at bounding box center [292, 264] width 149 height 91
click at [606, 25] on div "Edit Property ×" at bounding box center [418, 25] width 420 height 30
click at [613, 23] on button "×" at bounding box center [614, 25] width 6 height 10
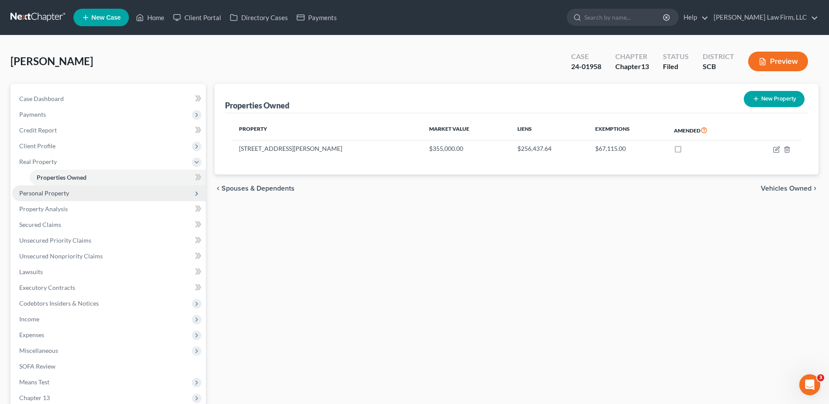
click at [48, 193] on span "Personal Property" at bounding box center [44, 192] width 50 height 7
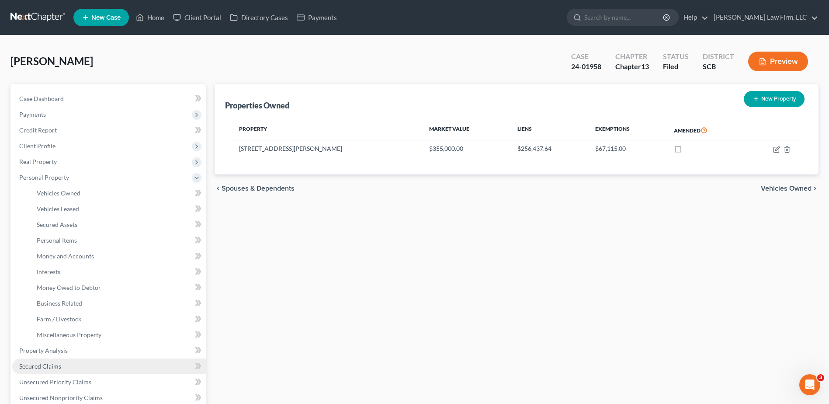
click at [61, 370] on link "Secured Claims" at bounding box center [109, 366] width 194 height 16
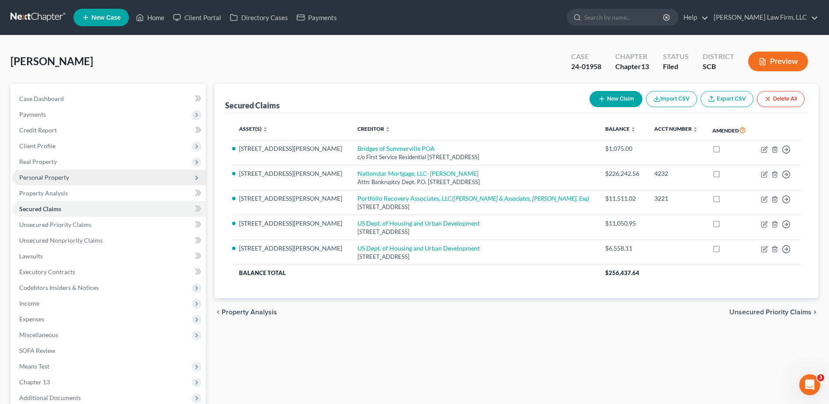
click at [38, 177] on span "Personal Property" at bounding box center [44, 176] width 50 height 7
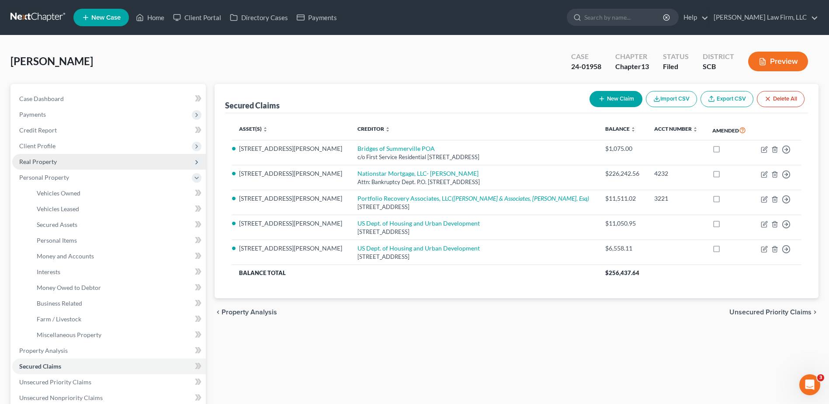
click at [36, 162] on span "Real Property" at bounding box center [38, 161] width 38 height 7
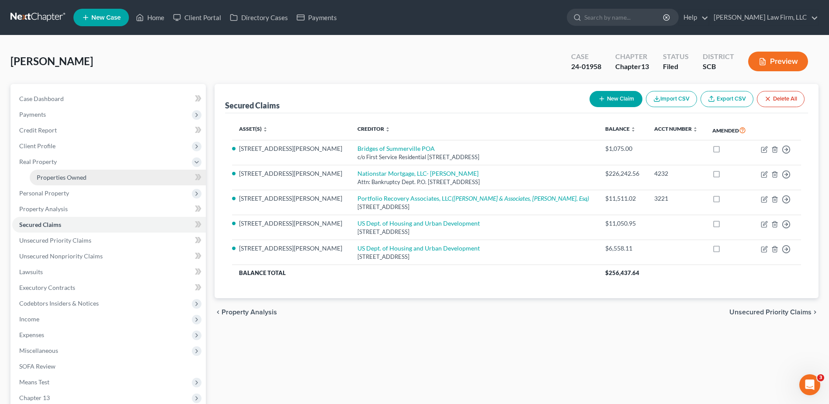
click at [43, 175] on span "Properties Owned" at bounding box center [62, 176] width 50 height 7
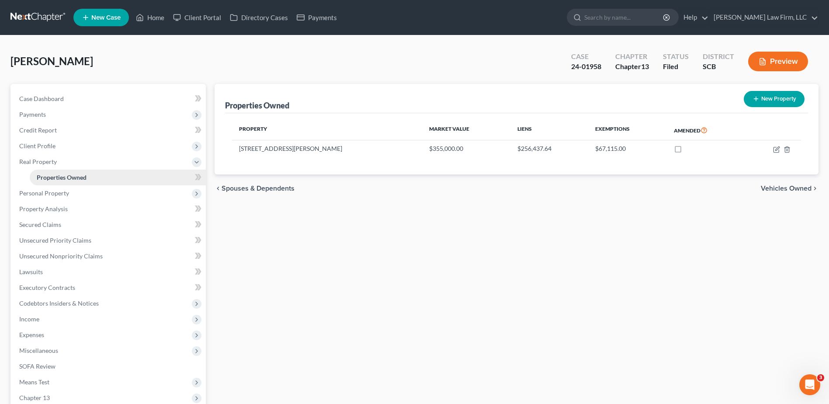
click at [48, 173] on span "Properties Owned" at bounding box center [62, 176] width 50 height 7
click at [775, 150] on icon "button" at bounding box center [777, 148] width 4 height 4
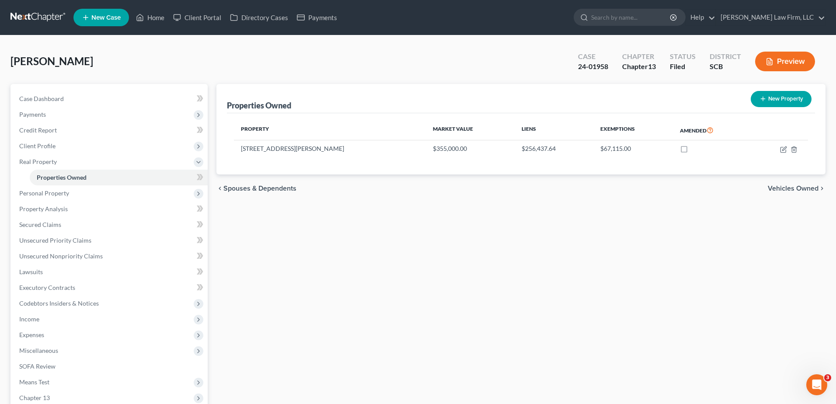
select select "42"
select select "17"
select select "3"
select select "0"
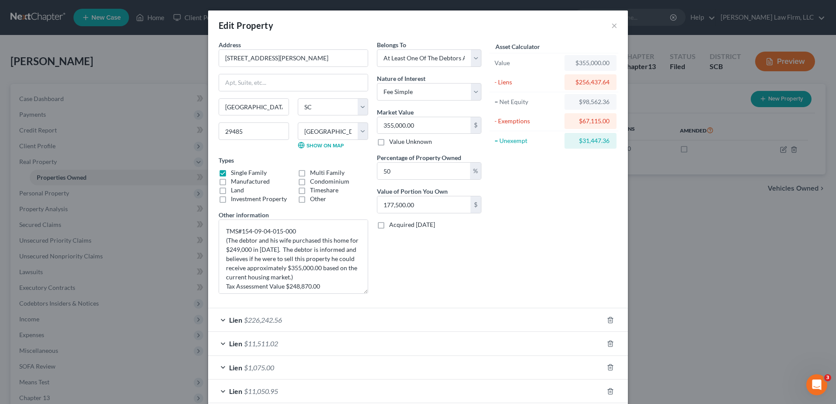
drag, startPoint x: 358, startPoint y: 250, endPoint x: 11, endPoint y: 291, distance: 349.3
click at [358, 293] on textarea "TMS#154-09-04-015-000 (The debtor and his wife purchased this home for $249,000…" at bounding box center [292, 256] width 149 height 74
drag, startPoint x: 611, startPoint y: 26, endPoint x: 528, endPoint y: 4, distance: 85.9
click at [611, 26] on button "×" at bounding box center [614, 25] width 6 height 10
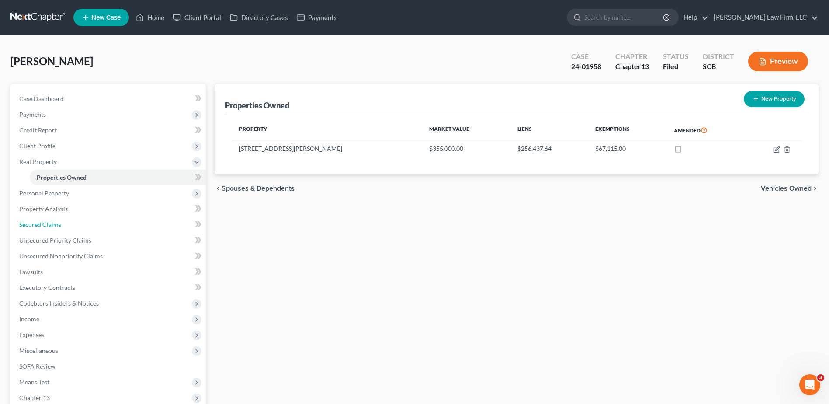
drag, startPoint x: 52, startPoint y: 223, endPoint x: 210, endPoint y: 192, distance: 160.7
click at [52, 223] on span "Secured Claims" at bounding box center [40, 224] width 42 height 7
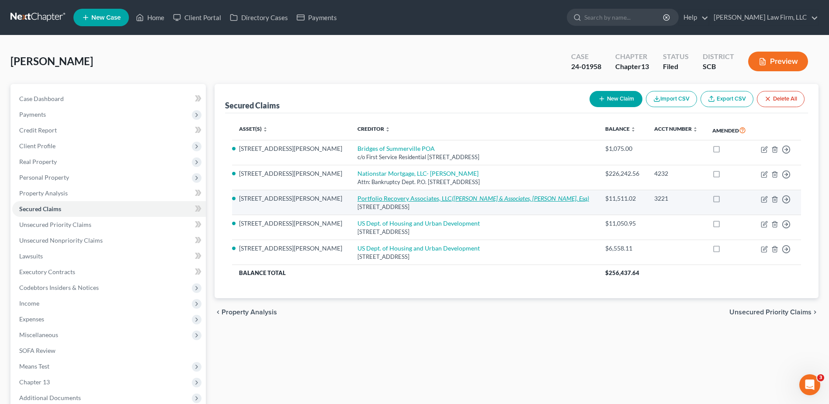
click at [357, 197] on link "Portfolio Recovery Associates, LLC ([PERSON_NAME] & Associates, [PERSON_NAME], …" at bounding box center [473, 197] width 232 height 7
select select "48"
select select "0"
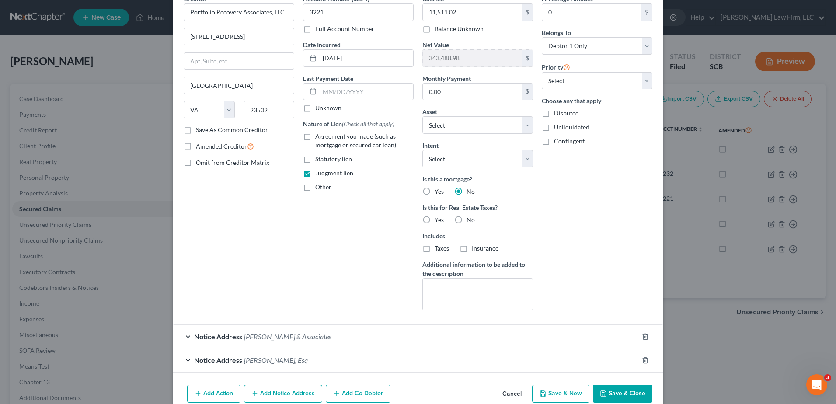
scroll to position [87, 0]
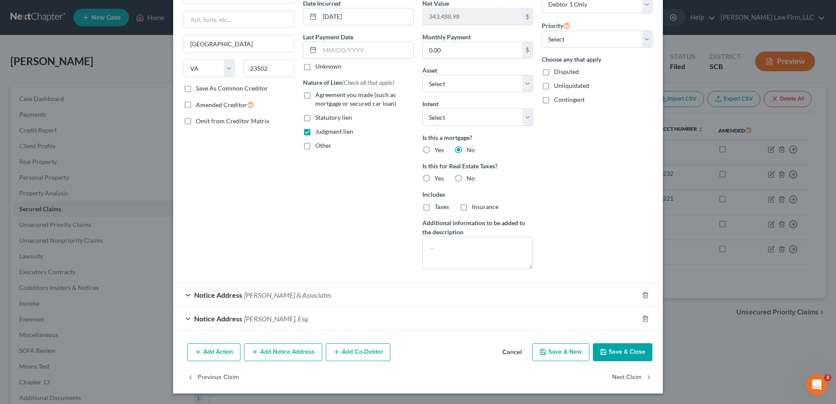
click at [248, 293] on span "[PERSON_NAME] & Associates" at bounding box center [287, 295] width 87 height 8
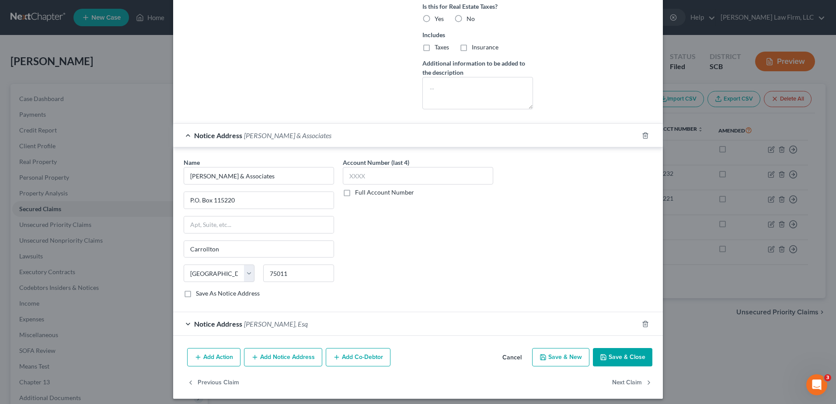
scroll to position [252, 0]
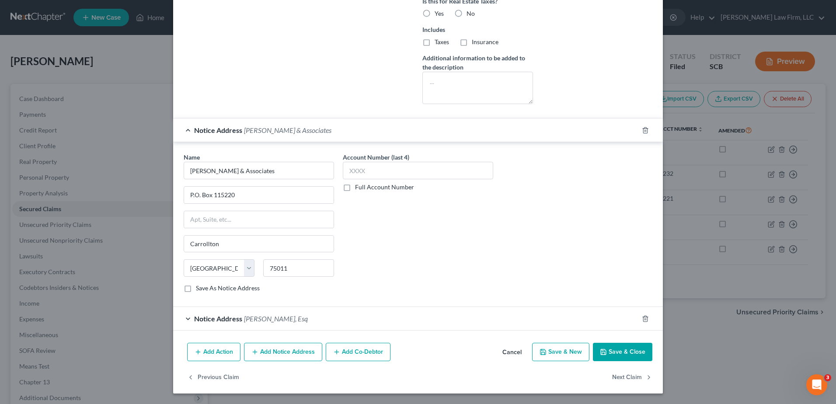
click at [247, 321] on span "[PERSON_NAME], Esq" at bounding box center [276, 318] width 64 height 8
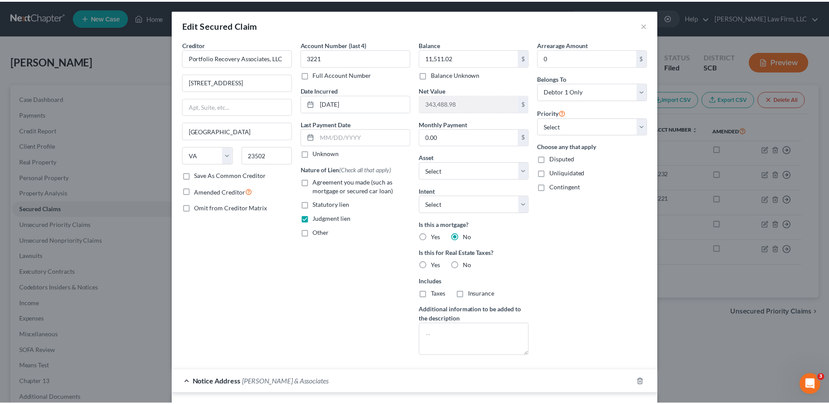
scroll to position [0, 0]
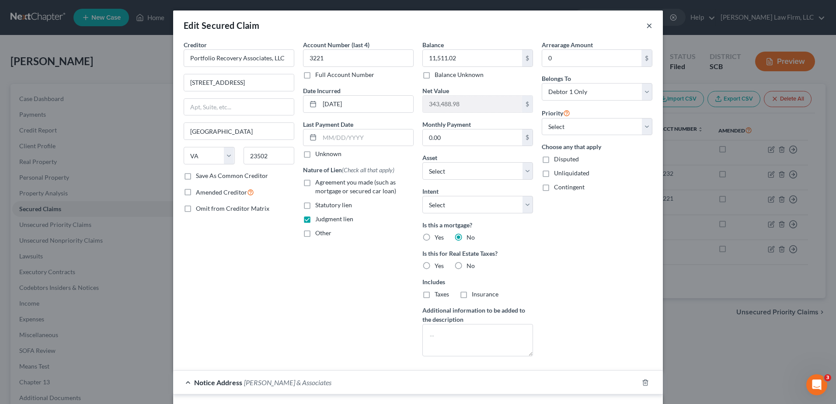
drag, startPoint x: 653, startPoint y: 27, endPoint x: 646, endPoint y: 27, distance: 7.4
click at [648, 27] on div "Edit Secured Claim ×" at bounding box center [417, 25] width 489 height 30
click at [646, 27] on button "×" at bounding box center [649, 25] width 6 height 10
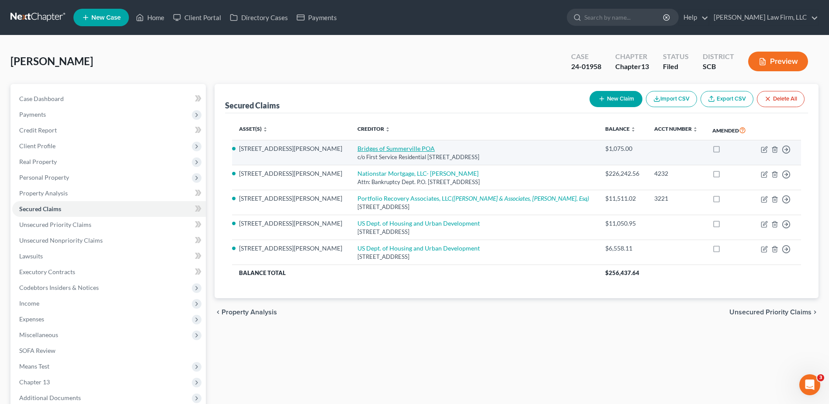
click at [357, 150] on link "Bridges of Summerville POA" at bounding box center [395, 148] width 77 height 7
select select "42"
select select "9"
select select "0"
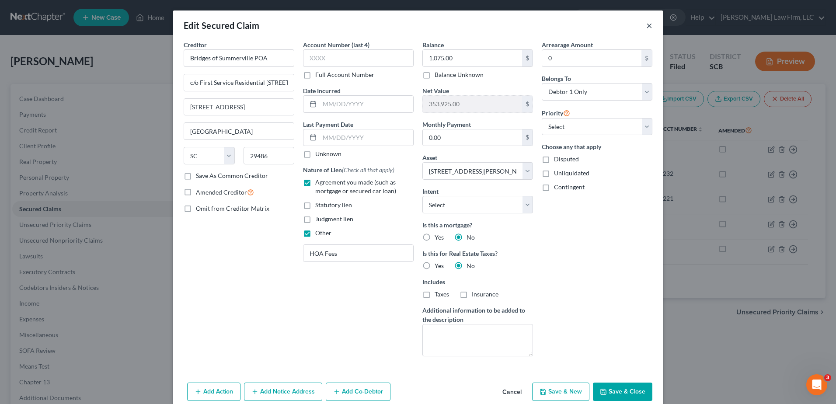
click at [651, 24] on div "Edit Secured Claim ×" at bounding box center [417, 25] width 489 height 30
click at [646, 24] on button "×" at bounding box center [649, 25] width 6 height 10
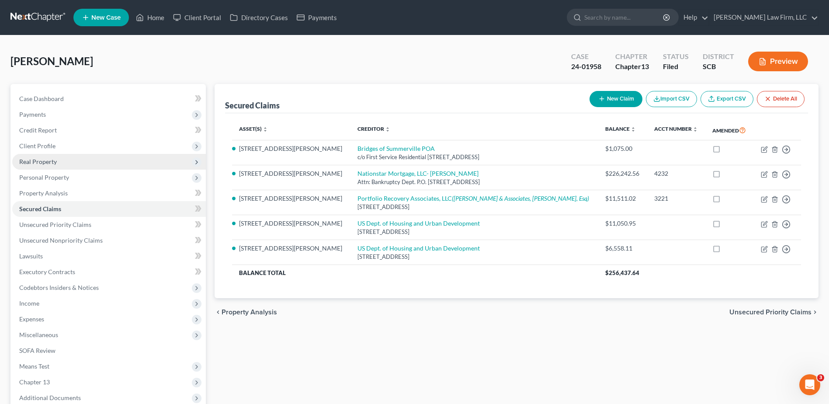
click at [49, 162] on span "Real Property" at bounding box center [38, 161] width 38 height 7
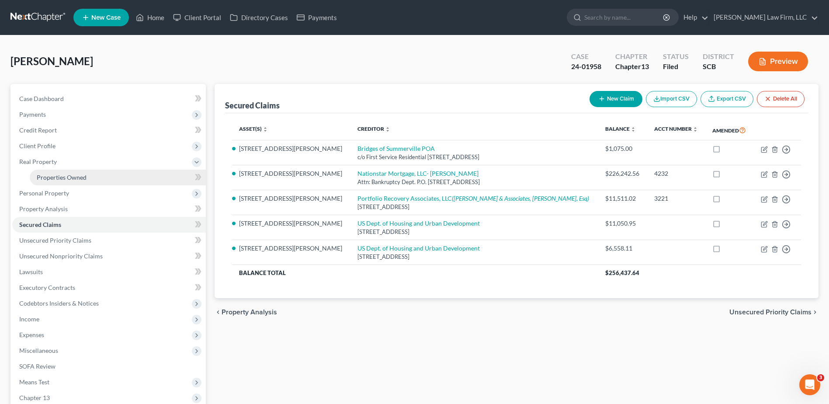
drag, startPoint x: 57, startPoint y: 178, endPoint x: 328, endPoint y: 191, distance: 270.8
click at [59, 177] on span "Properties Owned" at bounding box center [62, 176] width 50 height 7
